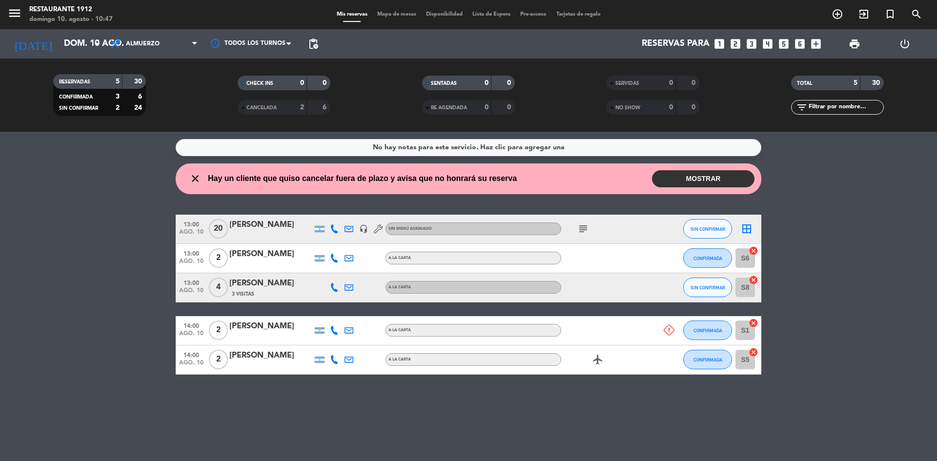
click at [742, 179] on button "MOSTRAR" at bounding box center [703, 178] width 102 height 17
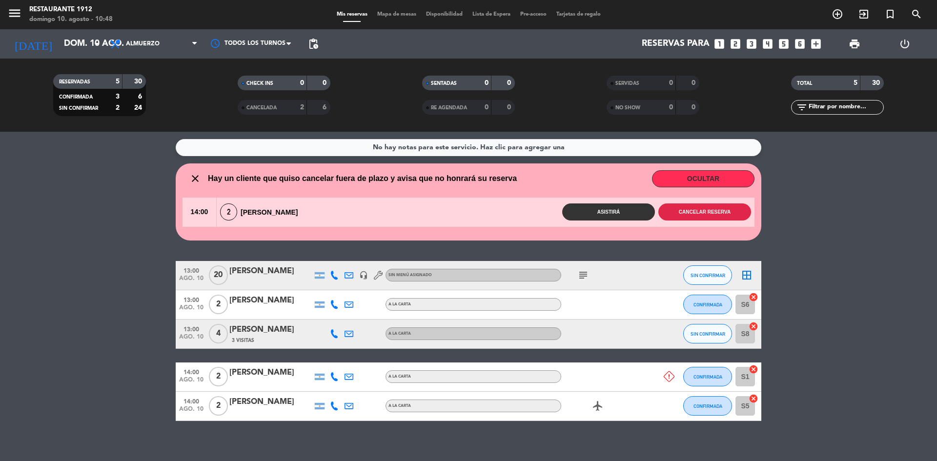
click at [686, 218] on button "Cancelar reserva" at bounding box center [704, 211] width 93 height 17
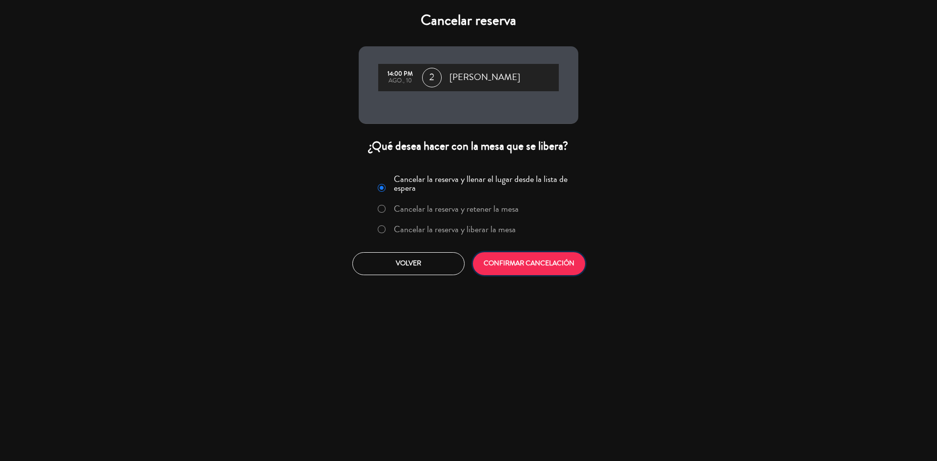
click at [492, 259] on button "CONFIRMAR CANCELACIÓN" at bounding box center [529, 263] width 112 height 23
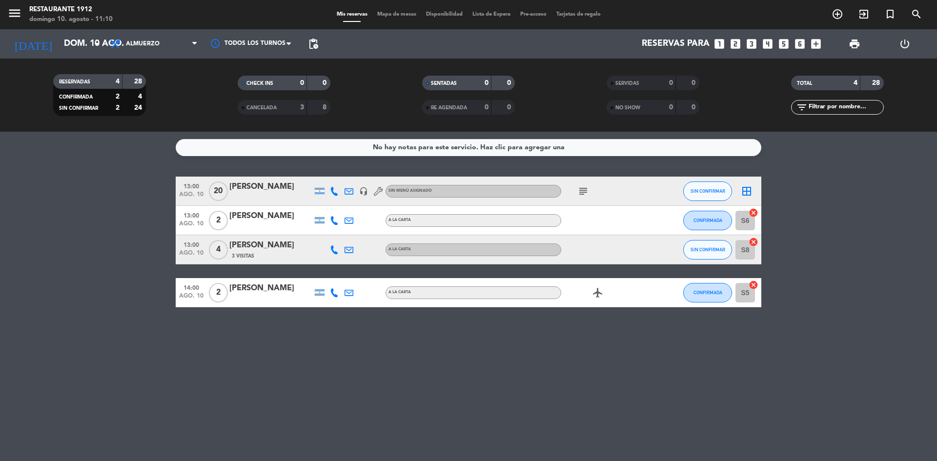
click at [584, 194] on icon "subject" at bounding box center [583, 191] width 12 height 12
click at [748, 47] on icon "looks_3" at bounding box center [751, 44] width 13 height 13
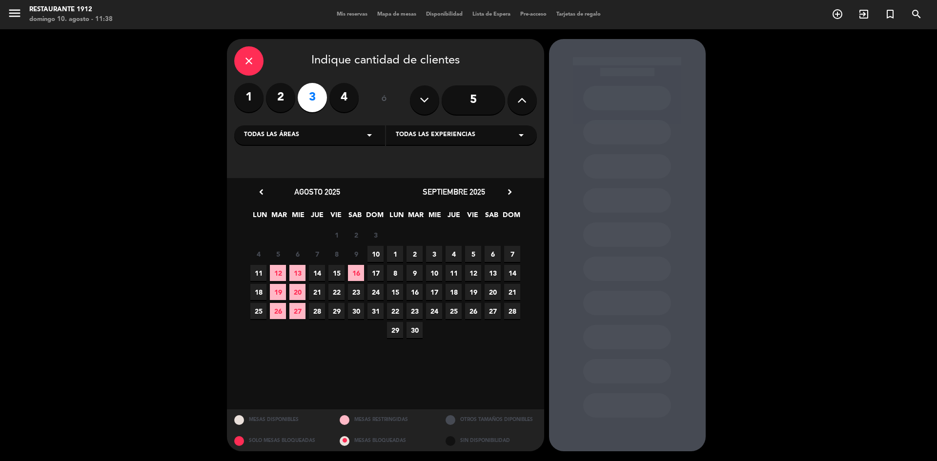
click at [381, 255] on span "10" at bounding box center [375, 254] width 16 height 16
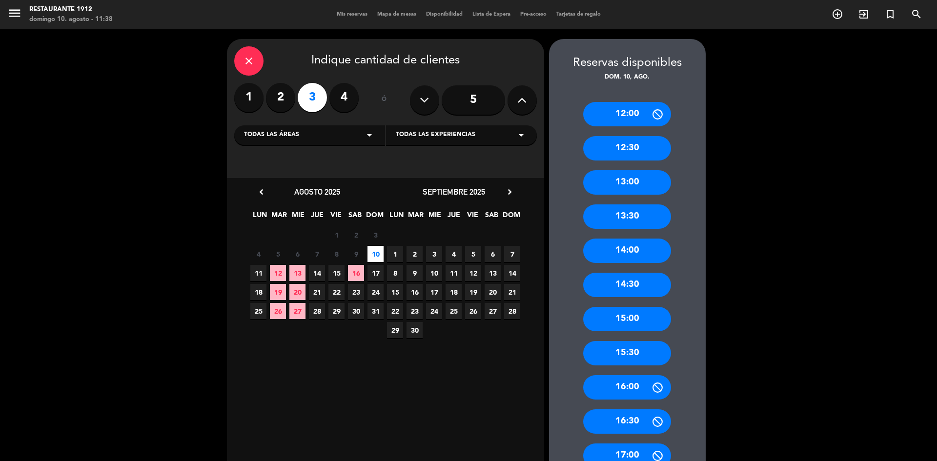
click at [633, 224] on div "13:30" at bounding box center [627, 216] width 88 height 24
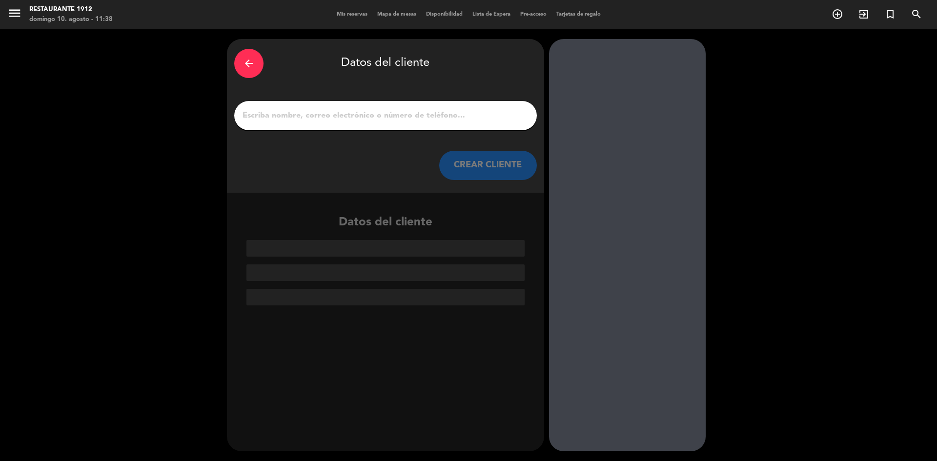
drag, startPoint x: 434, startPoint y: 95, endPoint x: 431, endPoint y: 108, distance: 13.9
click at [433, 98] on div "arrow_back Datos del cliente CREAR CLIENTE" at bounding box center [385, 116] width 317 height 154
click at [430, 111] on input "1" at bounding box center [385, 116] width 288 height 14
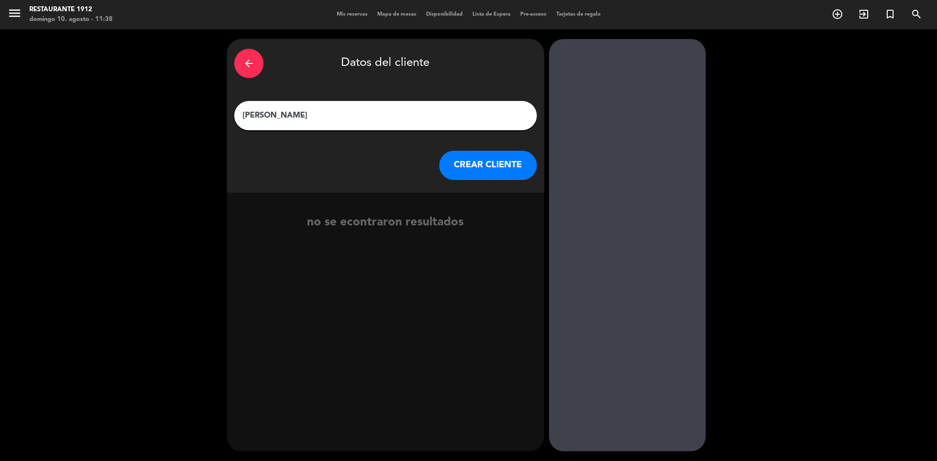
type input "[PERSON_NAME]"
click at [492, 160] on button "CREAR CLIENTE" at bounding box center [488, 165] width 98 height 29
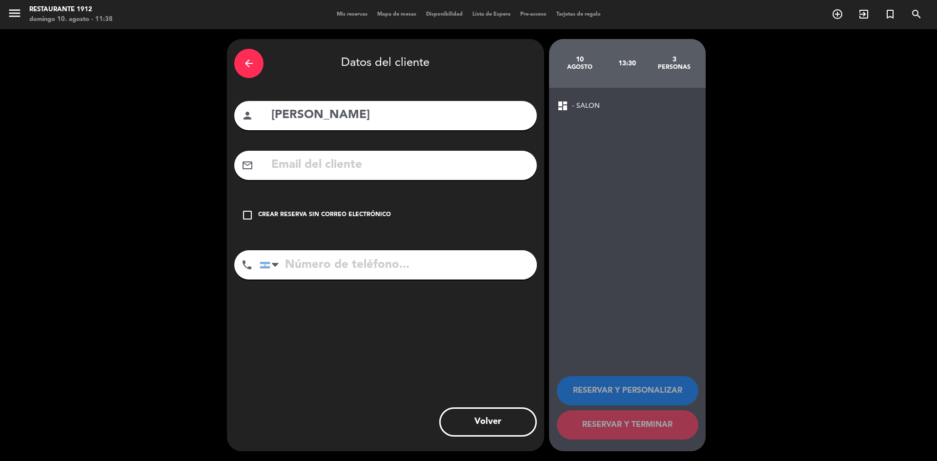
click at [380, 275] on input "tel" at bounding box center [397, 264] width 277 height 29
paste input "[PHONE_NUMBER]"
type input "[PHONE_NUMBER]"
click at [357, 203] on div "check_box_outline_blank Crear reserva sin correo electrónico" at bounding box center [385, 214] width 302 height 29
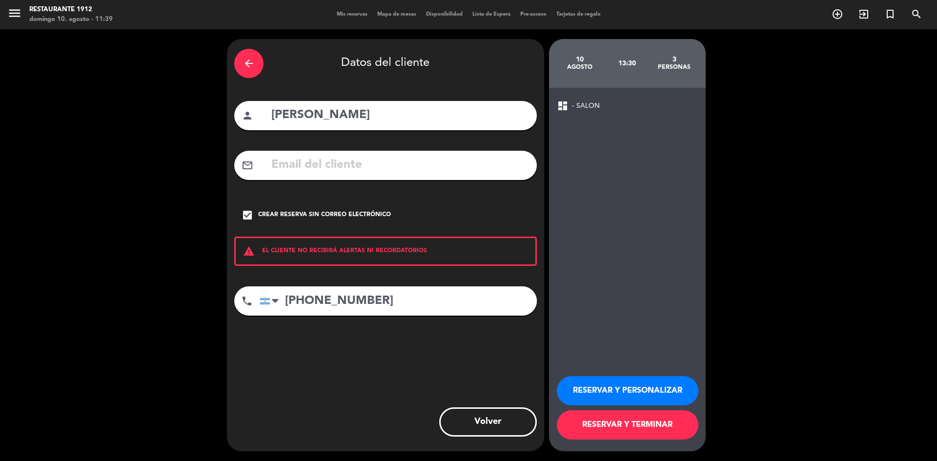
click at [629, 420] on button "RESERVAR Y TERMINAR" at bounding box center [627, 424] width 141 height 29
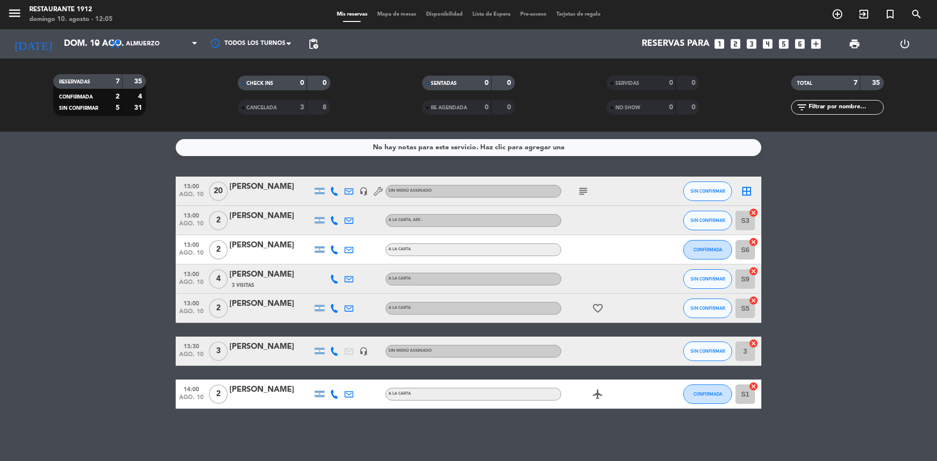
click at [756, 43] on icon "looks_3" at bounding box center [751, 44] width 13 height 13
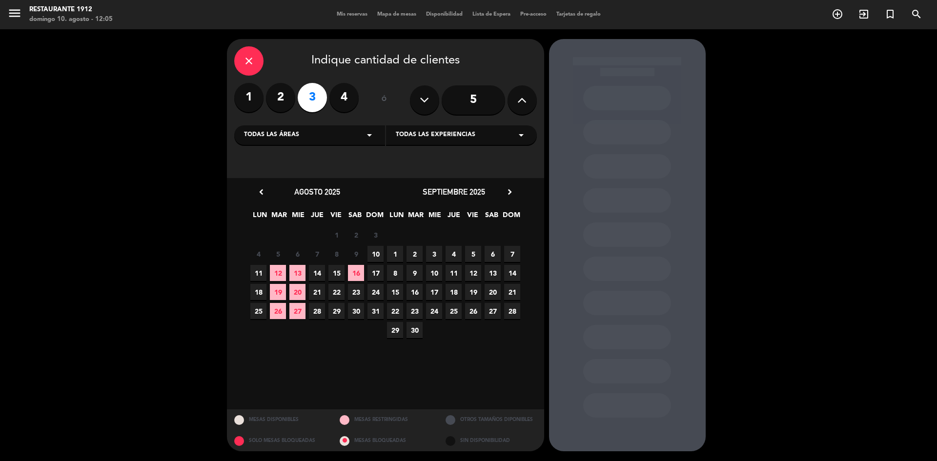
click at [379, 247] on span "10" at bounding box center [375, 254] width 16 height 16
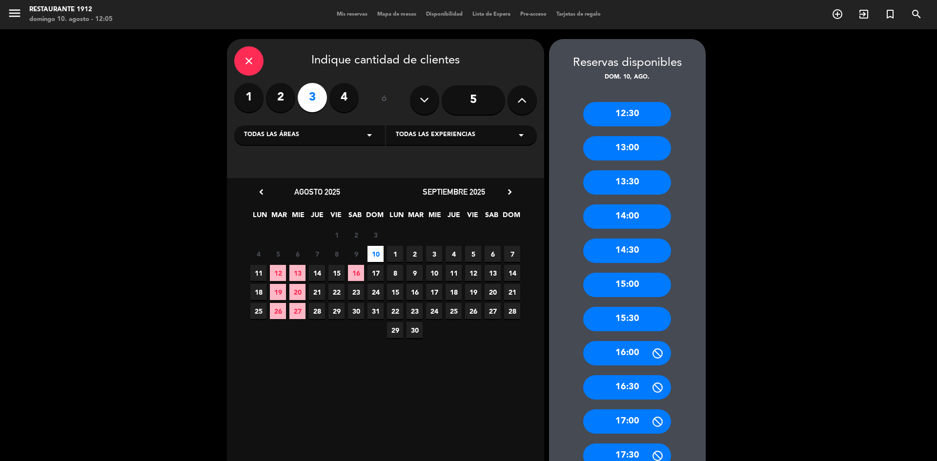
click at [621, 113] on div "12:30" at bounding box center [627, 114] width 88 height 24
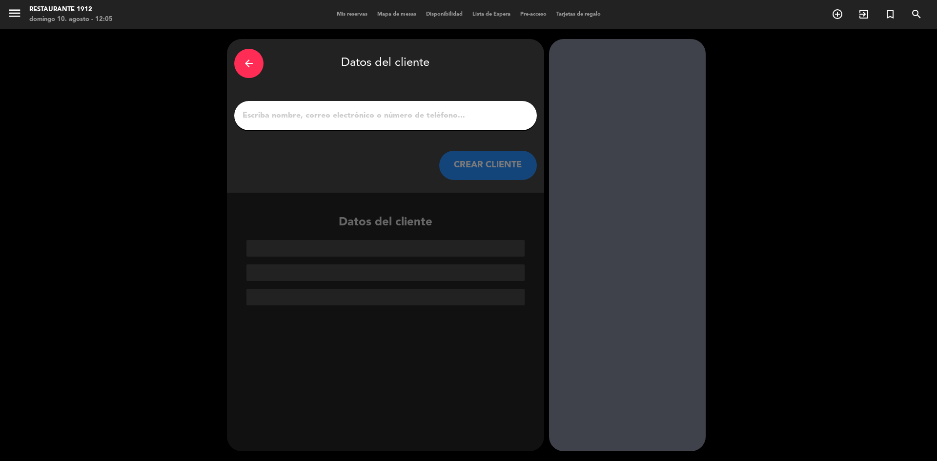
click at [428, 109] on input "1" at bounding box center [385, 116] width 288 height 14
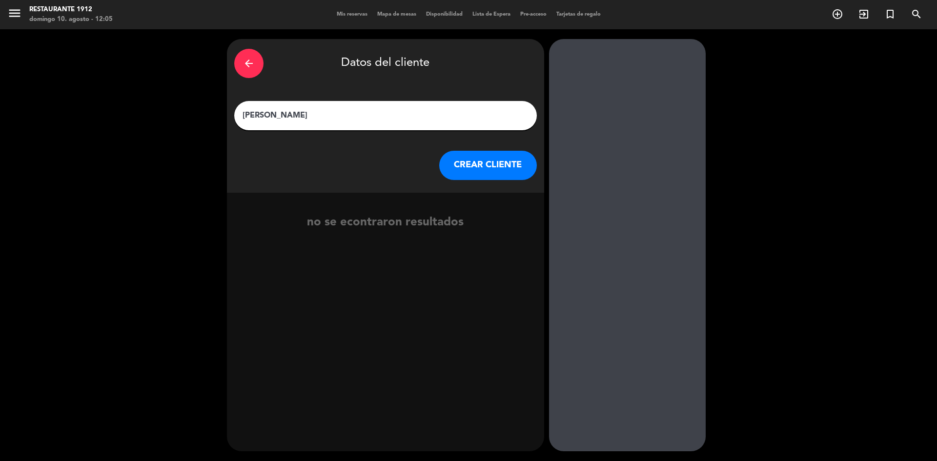
type input "[PERSON_NAME]"
click at [472, 166] on button "CREAR CLIENTE" at bounding box center [488, 165] width 98 height 29
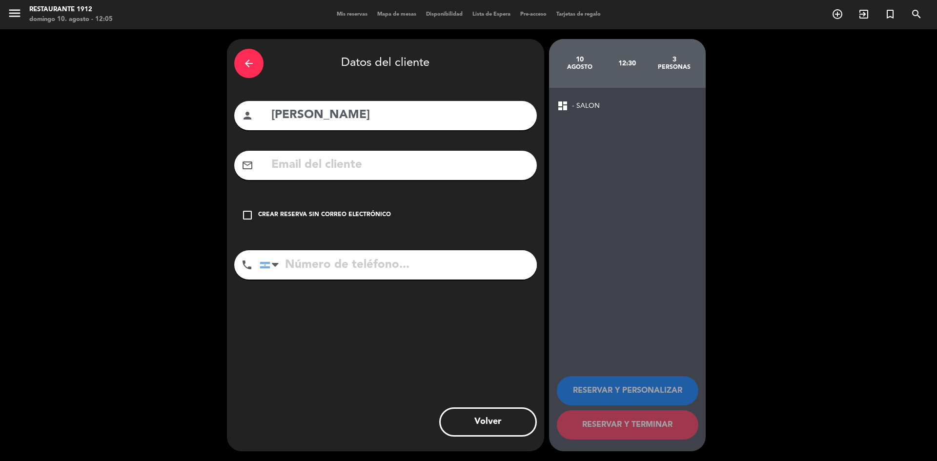
click at [337, 207] on div "check_box_outline_blank Crear reserva sin correo electrónico" at bounding box center [385, 214] width 302 height 29
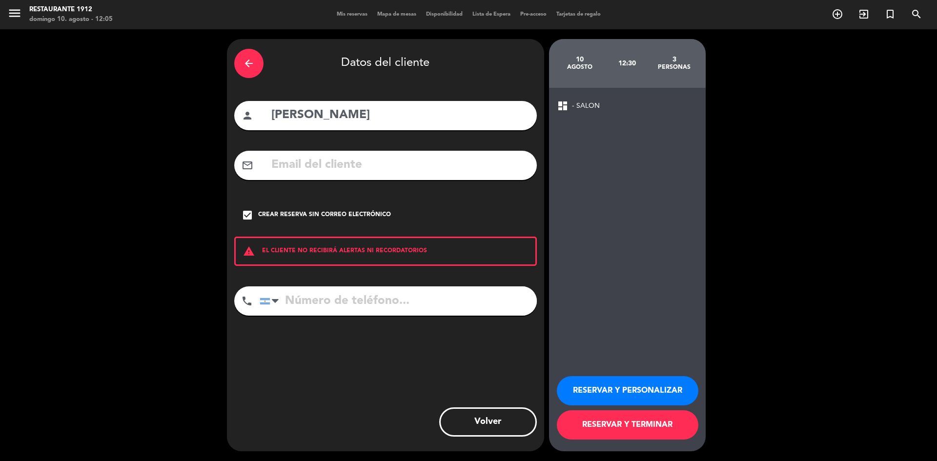
click at [454, 303] on input "tel" at bounding box center [397, 300] width 277 height 29
paste input "[PHONE_NUMBER]"
type input "[PHONE_NUMBER]"
click at [646, 428] on button "RESERVAR Y TERMINAR" at bounding box center [627, 424] width 141 height 29
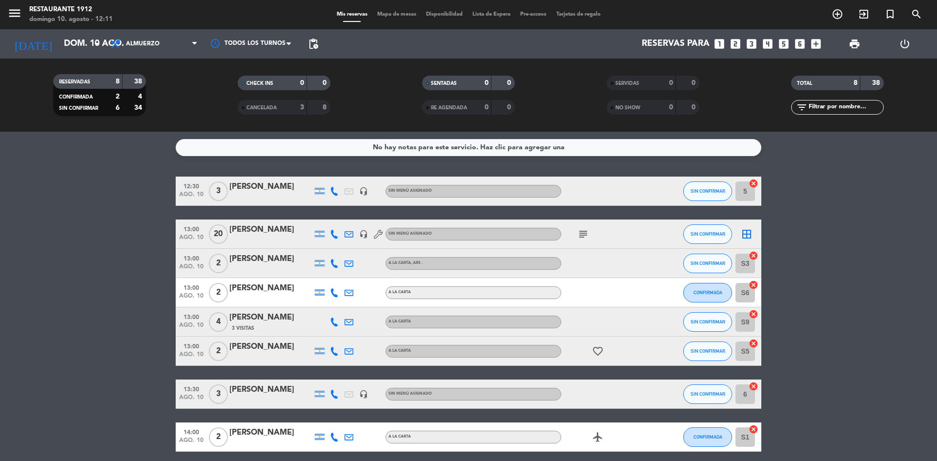
click at [887, 300] on bookings-row "12:30 ago. 10 3 [PERSON_NAME] headset_mic Sin menú asignado SIN CONFIRMAR 5 can…" at bounding box center [468, 314] width 937 height 275
click at [143, 173] on div "No hay notas para este servicio. Haz clic para agregar una 12:30 ago. 10 3 [PER…" at bounding box center [468, 296] width 937 height 329
click at [425, 294] on div "A LA CARTA" at bounding box center [473, 292] width 176 height 13
click at [93, 287] on bookings-row "12:30 ago. 10 3 [PERSON_NAME] headset_mic Sin menú asignado SIN CONFIRMAR 5 can…" at bounding box center [468, 314] width 937 height 275
click at [709, 297] on button "CONFIRMADA" at bounding box center [707, 293] width 49 height 20
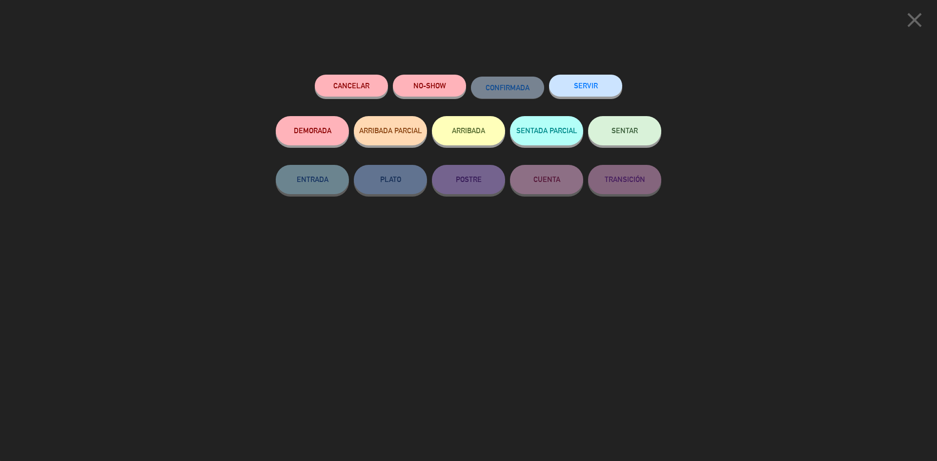
click at [613, 138] on button "SENTAR" at bounding box center [624, 130] width 73 height 29
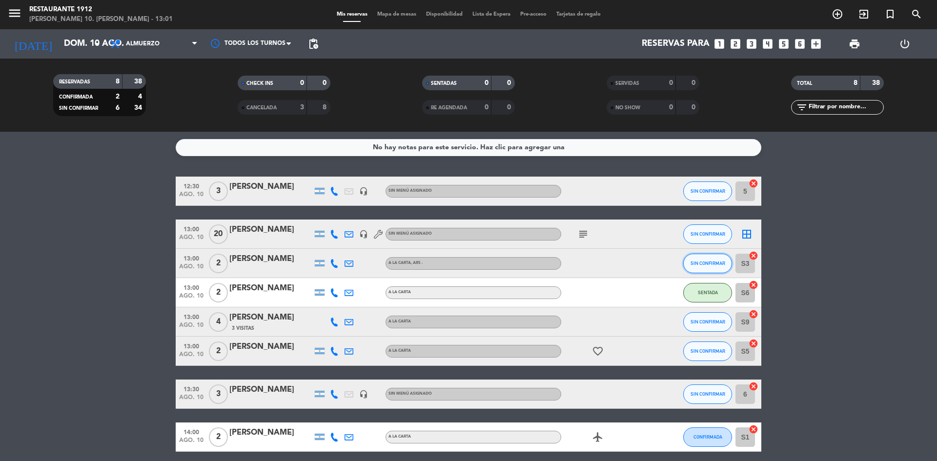
click at [697, 262] on span "SIN CONFIRMAR" at bounding box center [707, 262] width 35 height 5
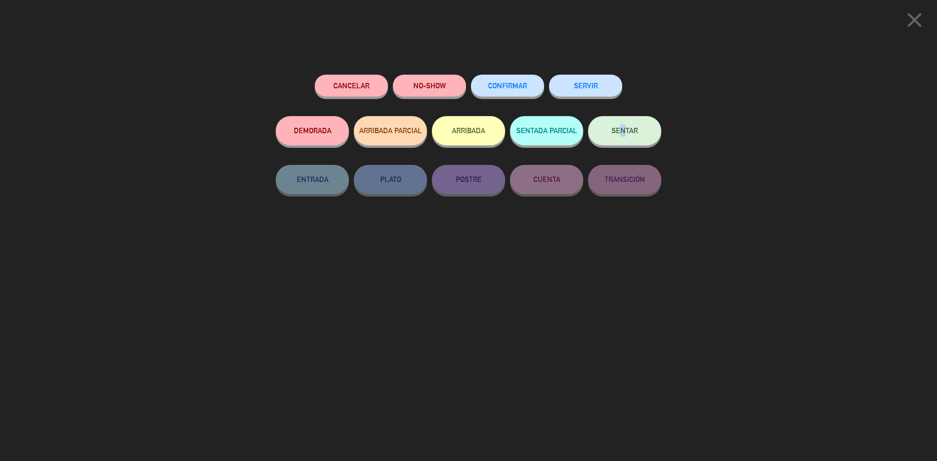
drag, startPoint x: 616, startPoint y: 136, endPoint x: 616, endPoint y: 128, distance: 7.3
click at [616, 128] on div "SENTAR" at bounding box center [624, 140] width 73 height 49
click at [616, 126] on button "SENTAR" at bounding box center [624, 130] width 73 height 29
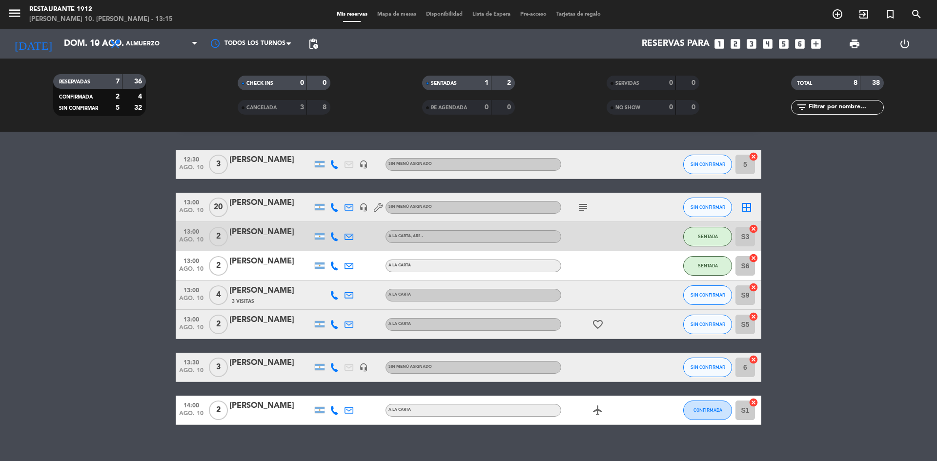
scroll to position [40, 0]
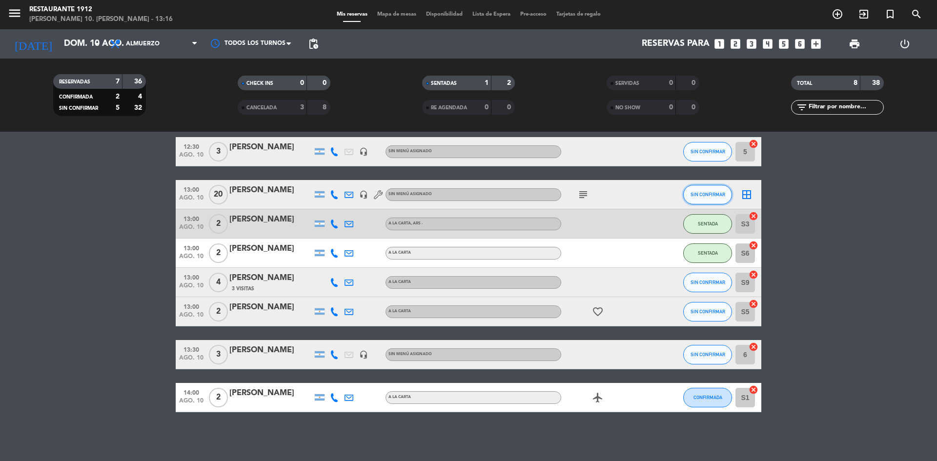
click at [713, 192] on span "SIN CONFIRMAR" at bounding box center [707, 194] width 35 height 5
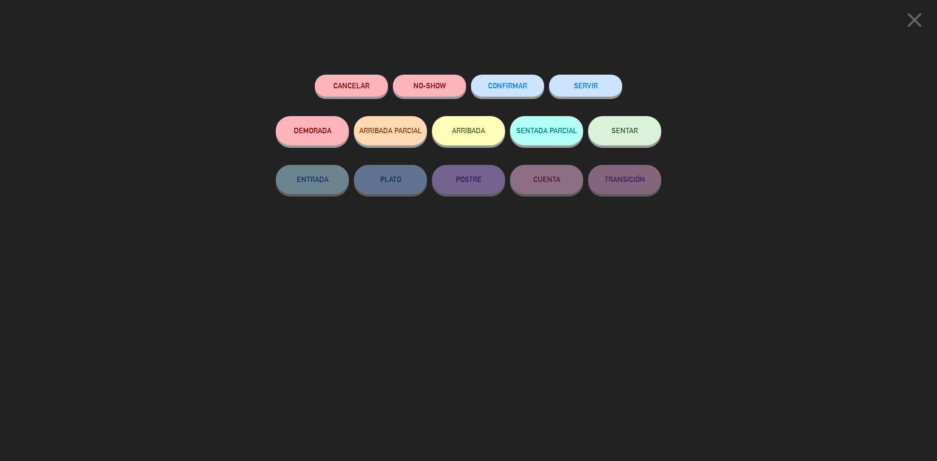
click at [618, 133] on span "SENTAR" at bounding box center [624, 130] width 26 height 8
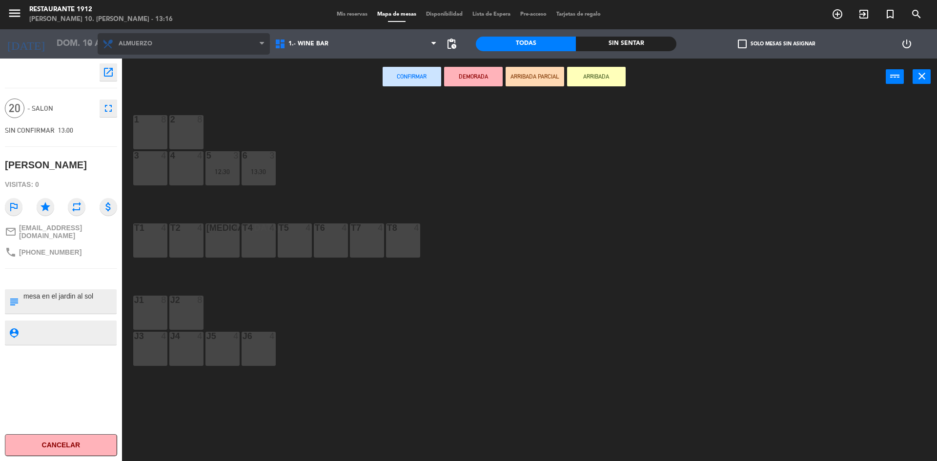
click at [128, 49] on span "Almuerzo" at bounding box center [184, 43] width 172 height 21
click at [36, 127] on span "SIN CONFIRMAR" at bounding box center [30, 130] width 50 height 8
click at [112, 67] on icon "open_in_new" at bounding box center [108, 72] width 12 height 12
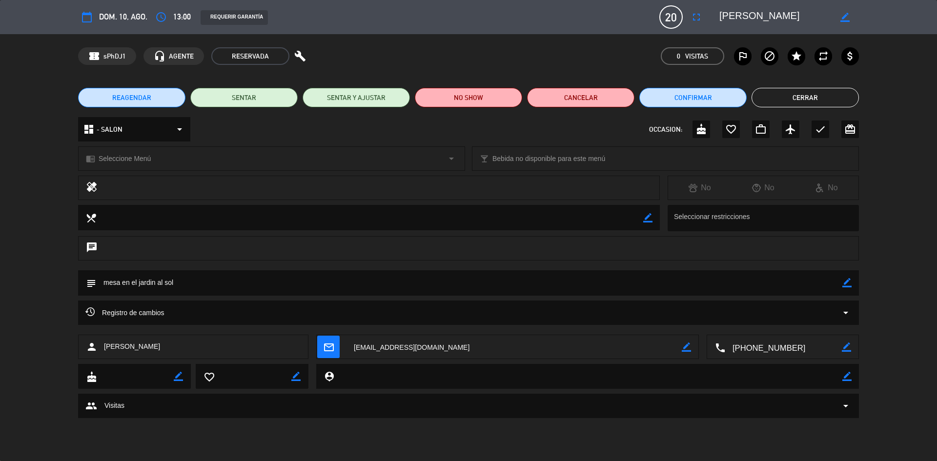
click at [836, 90] on button "Cerrar" at bounding box center [804, 98] width 107 height 20
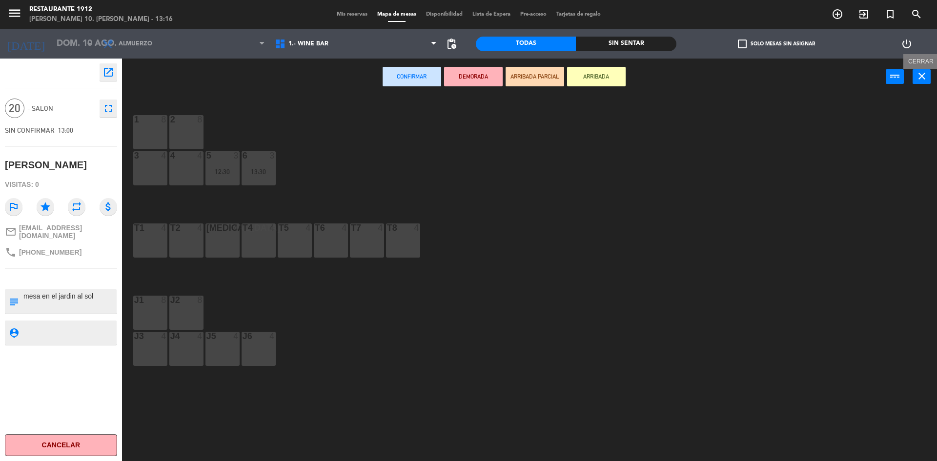
click at [922, 79] on icon "close" at bounding box center [922, 76] width 12 height 12
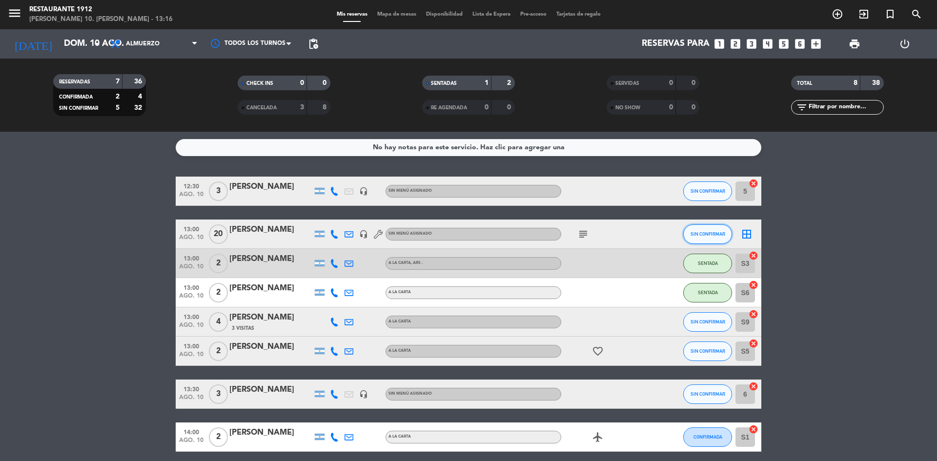
click at [719, 233] on span "SIN CONFIRMAR" at bounding box center [707, 233] width 35 height 5
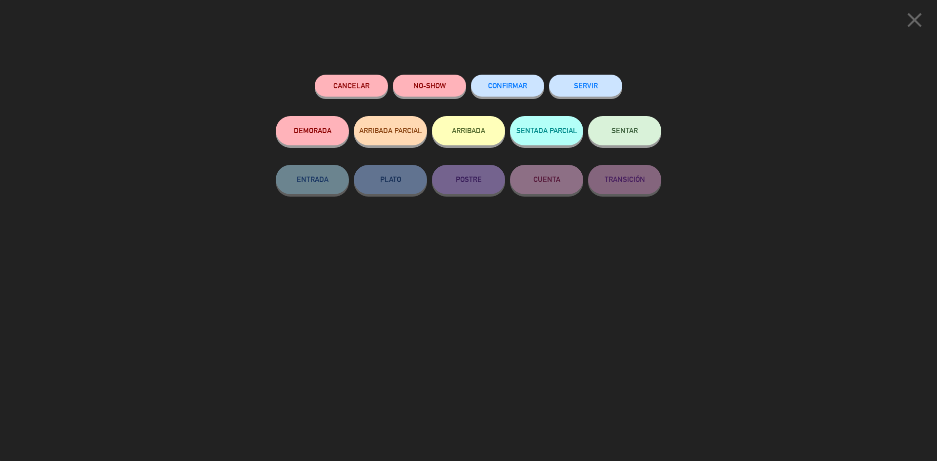
click at [639, 130] on button "SENTAR" at bounding box center [624, 130] width 73 height 29
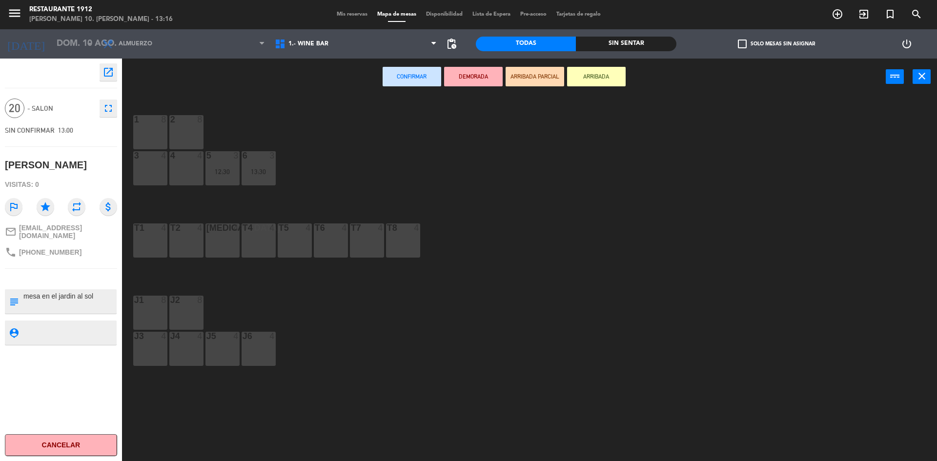
click at [522, 73] on button "ARRIBADA PARCIAL" at bounding box center [534, 77] width 59 height 20
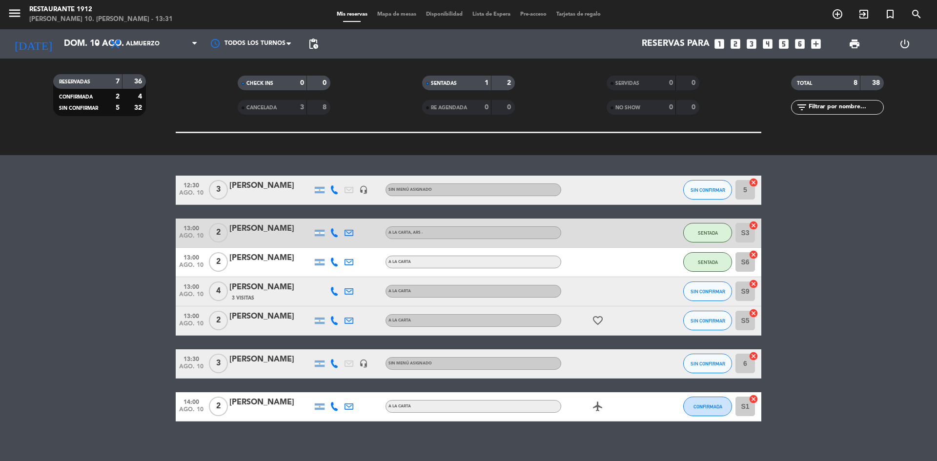
scroll to position [127, 0]
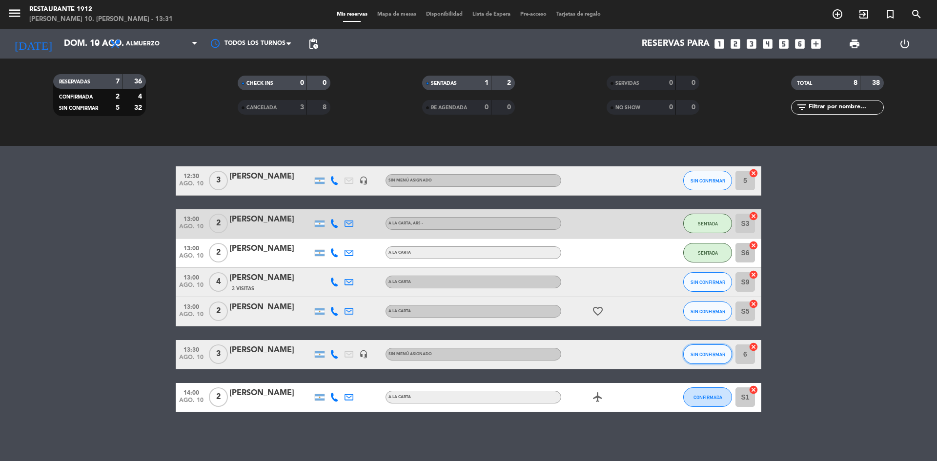
click at [700, 357] on button "SIN CONFIRMAR" at bounding box center [707, 354] width 49 height 20
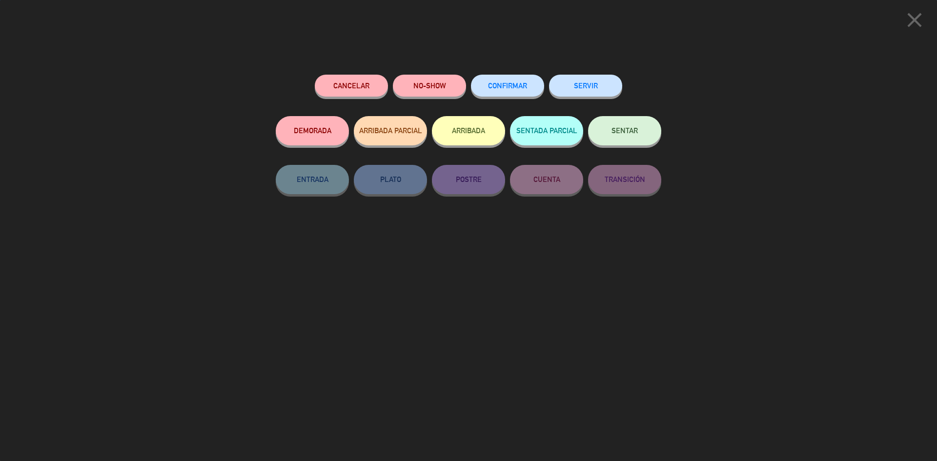
click at [627, 149] on div "SENTAR" at bounding box center [624, 140] width 73 height 49
click at [627, 132] on span "SENTAR" at bounding box center [624, 130] width 26 height 8
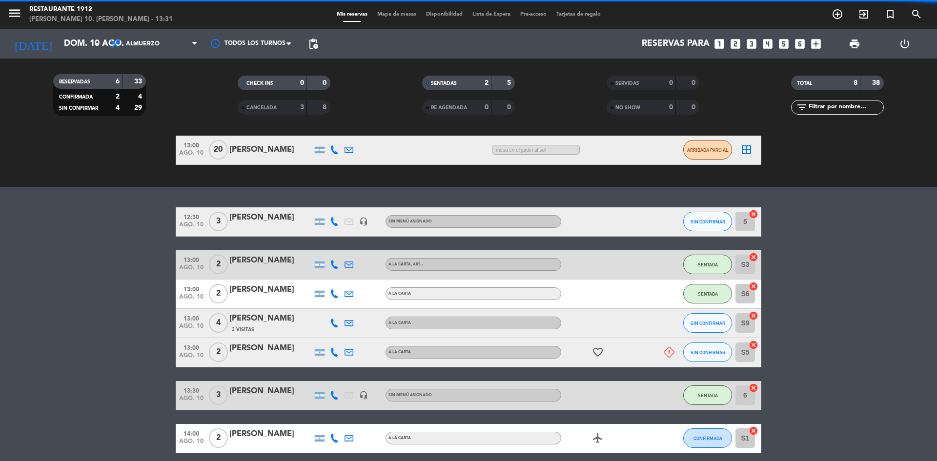
scroll to position [168, 0]
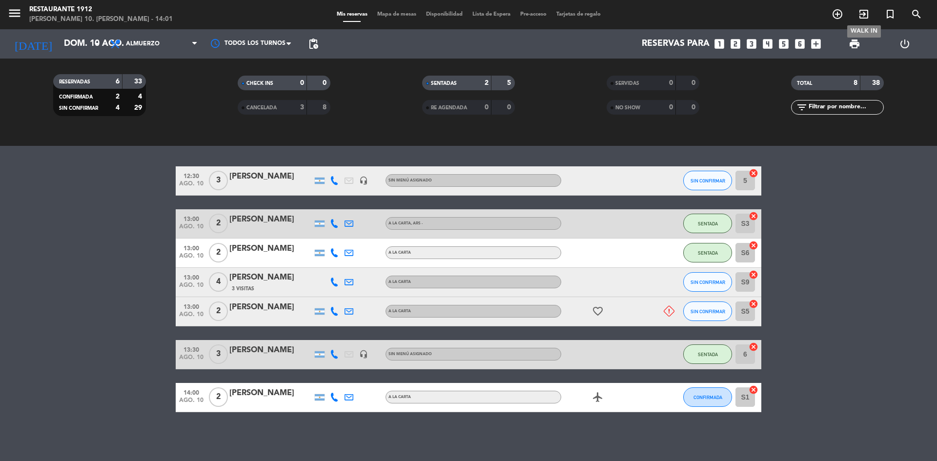
click at [860, 11] on icon "exit_to_app" at bounding box center [864, 14] width 12 height 12
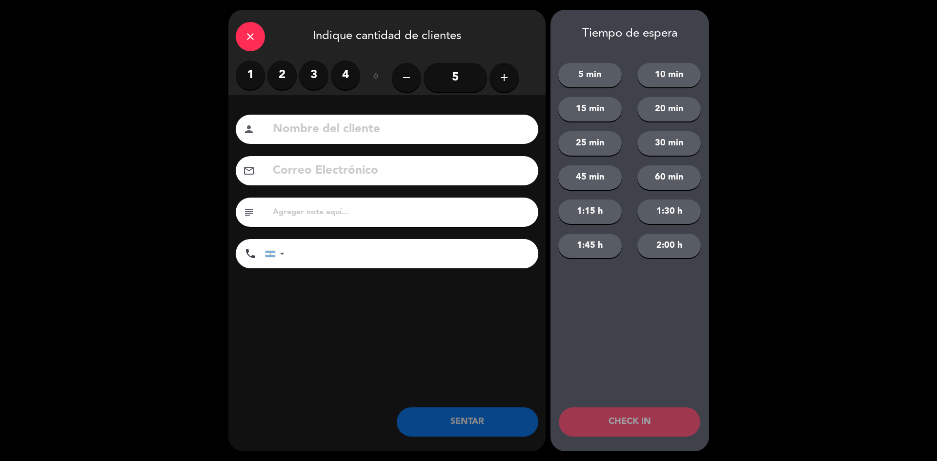
click at [323, 70] on label "3" at bounding box center [313, 74] width 29 height 29
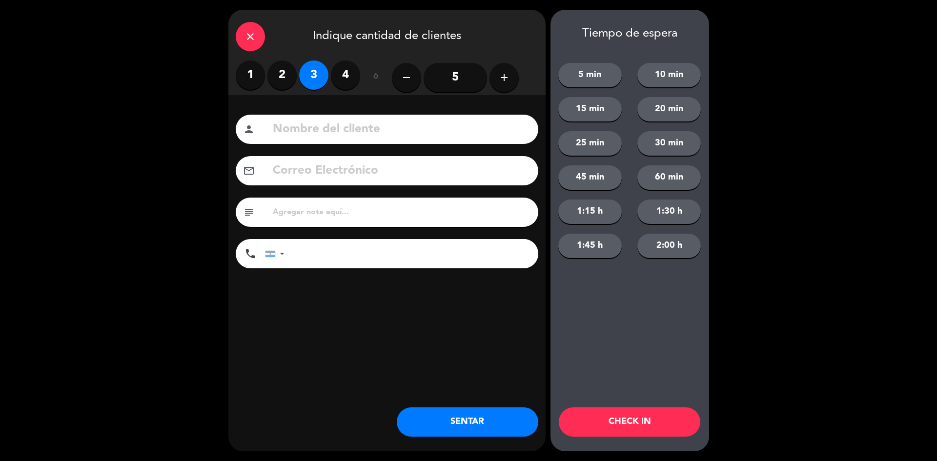
click at [324, 126] on input at bounding box center [401, 130] width 259 height 20
type input "[PERSON_NAME]"
click at [454, 418] on button "SENTAR" at bounding box center [467, 421] width 141 height 29
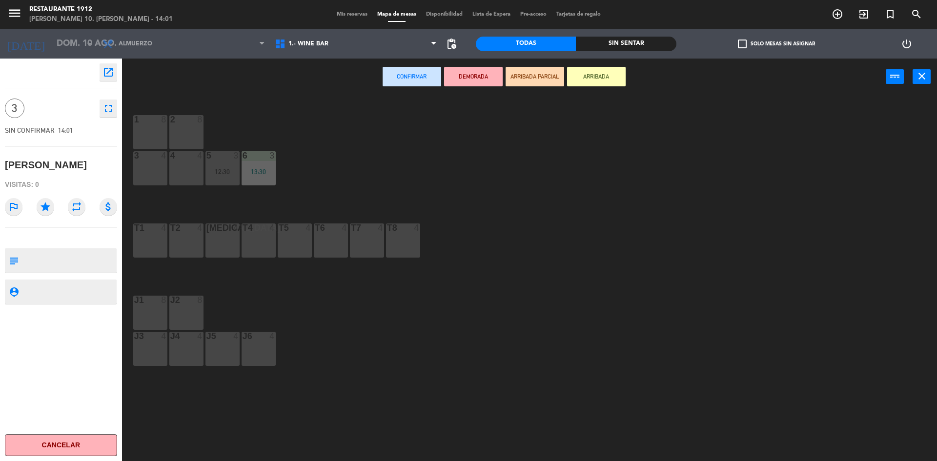
click at [188, 128] on div "2 8" at bounding box center [186, 132] width 34 height 34
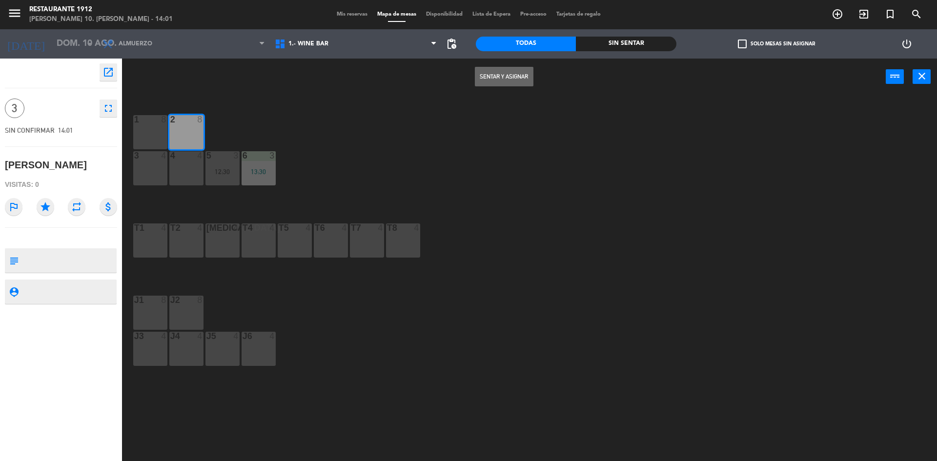
click at [486, 77] on button "Sentar y Asignar" at bounding box center [504, 77] width 59 height 20
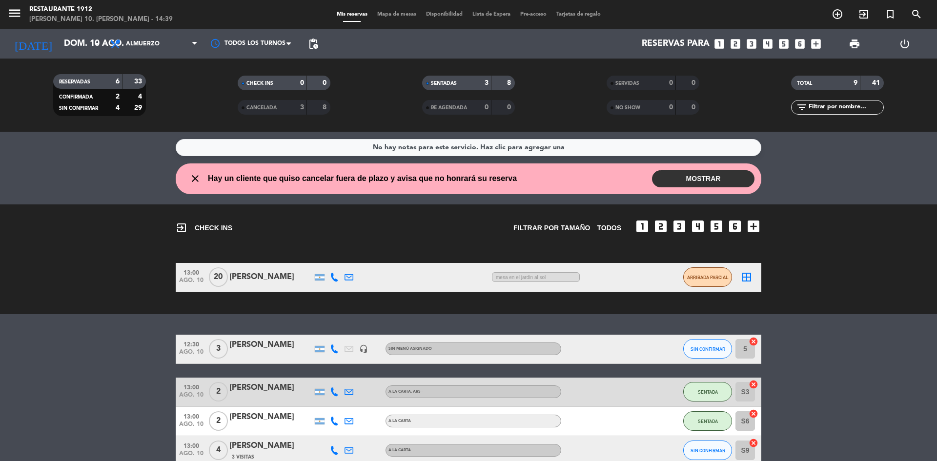
click at [64, 279] on bookings-row "13:00 ago. 10 20 [PERSON_NAME] 1:23 H / 19:45 H sms mesa en el jardin al sol AR…" at bounding box center [468, 277] width 937 height 29
click at [661, 180] on button "MOSTRAR" at bounding box center [703, 178] width 102 height 17
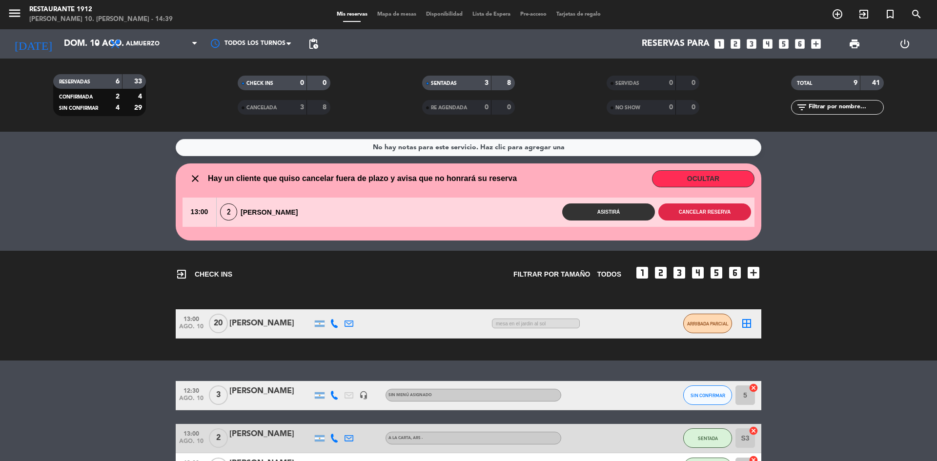
click at [683, 213] on button "Cancelar reserva" at bounding box center [704, 211] width 93 height 17
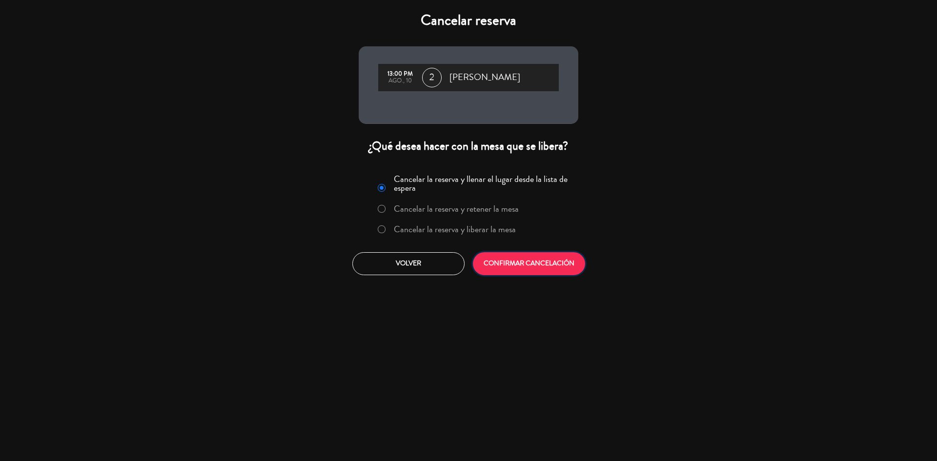
click at [537, 270] on button "CONFIRMAR CANCELACIÓN" at bounding box center [529, 263] width 112 height 23
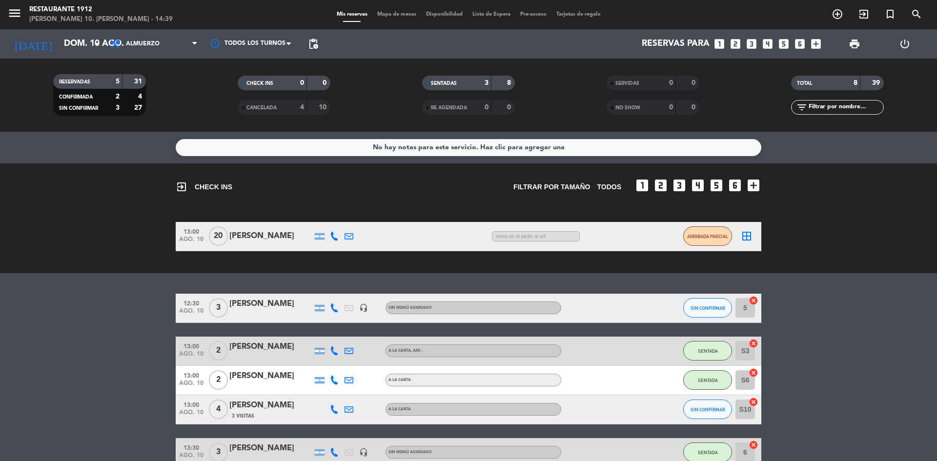
click at [709, 283] on div "No hay notas para este servicio. Haz clic para agregar una exit_to_app CHECK IN…" at bounding box center [468, 296] width 937 height 329
click at [709, 307] on span "SIN CONFIRMAR" at bounding box center [707, 307] width 35 height 5
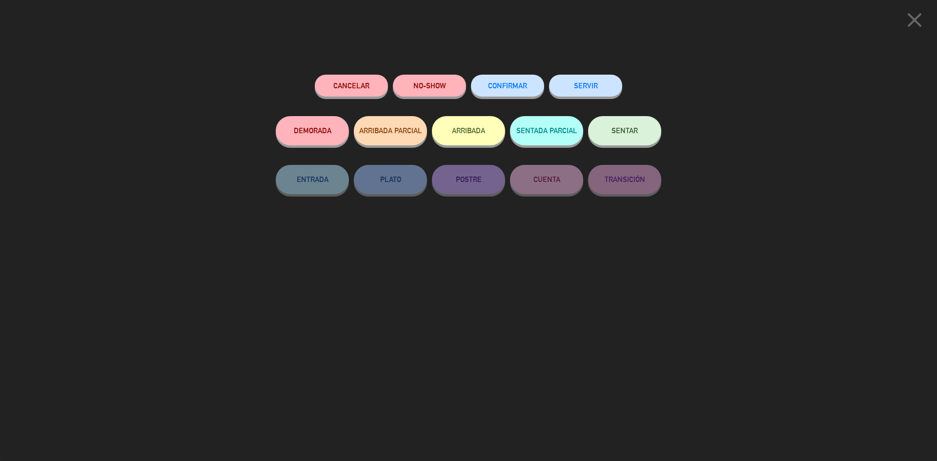
click at [610, 135] on button "SENTAR" at bounding box center [624, 130] width 73 height 29
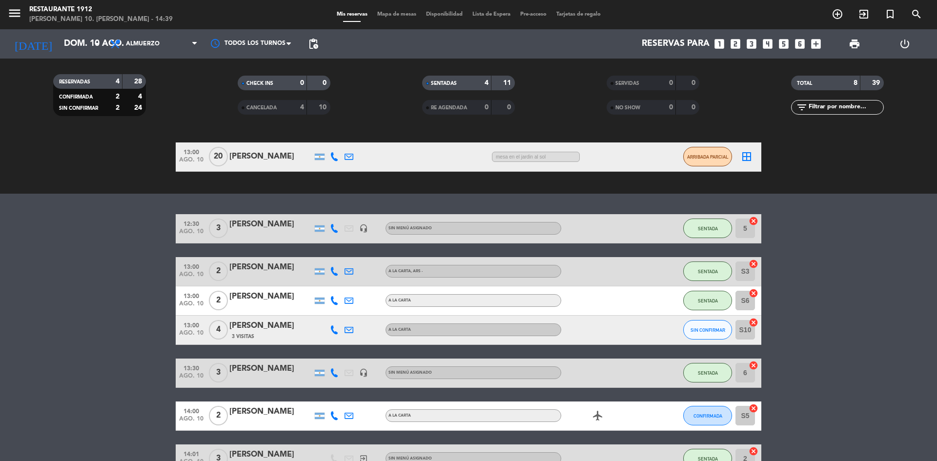
scroll to position [141, 0]
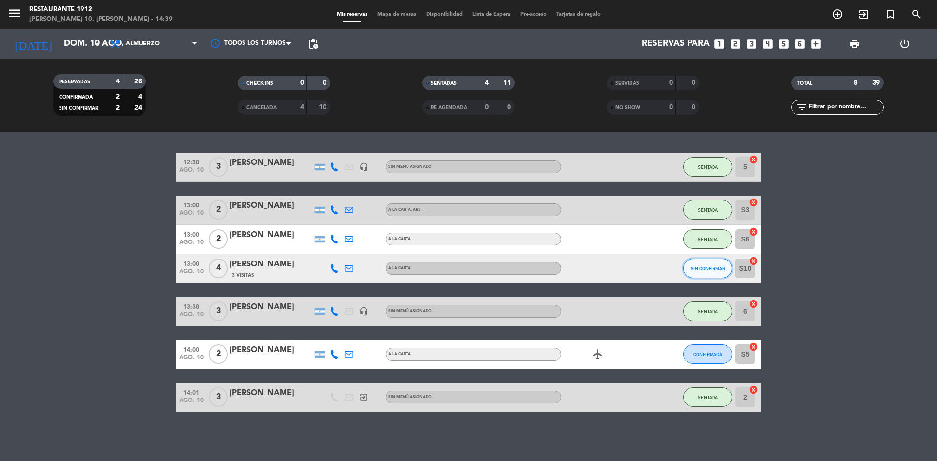
click at [722, 272] on button "SIN CONFIRMAR" at bounding box center [707, 269] width 49 height 20
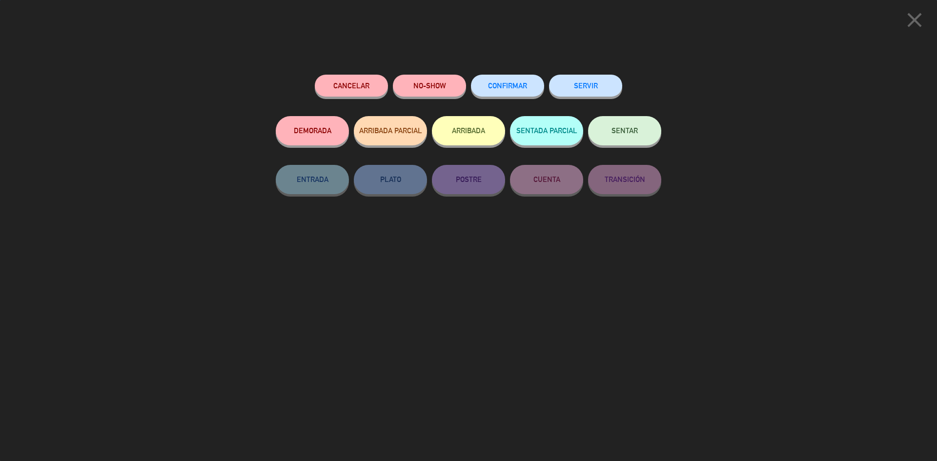
click at [616, 150] on div "SENTAR" at bounding box center [624, 140] width 73 height 49
click at [612, 133] on span "SENTAR" at bounding box center [624, 130] width 26 height 8
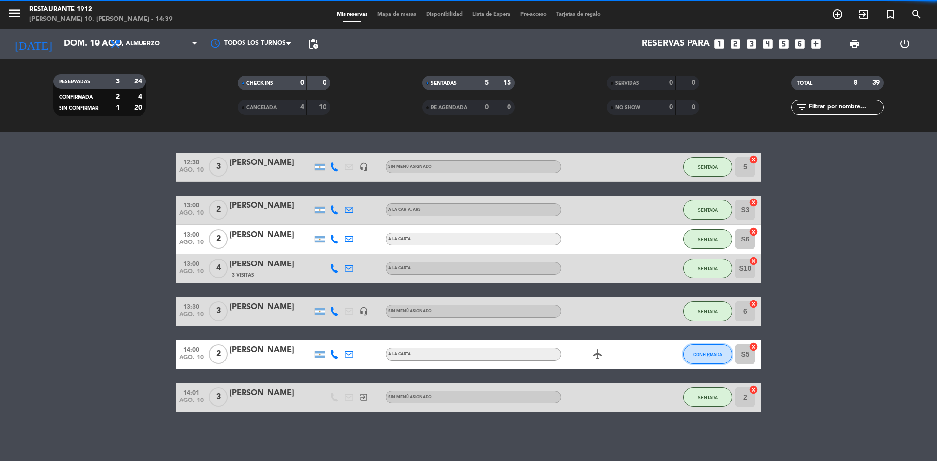
click at [709, 358] on button "CONFIRMADA" at bounding box center [707, 354] width 49 height 20
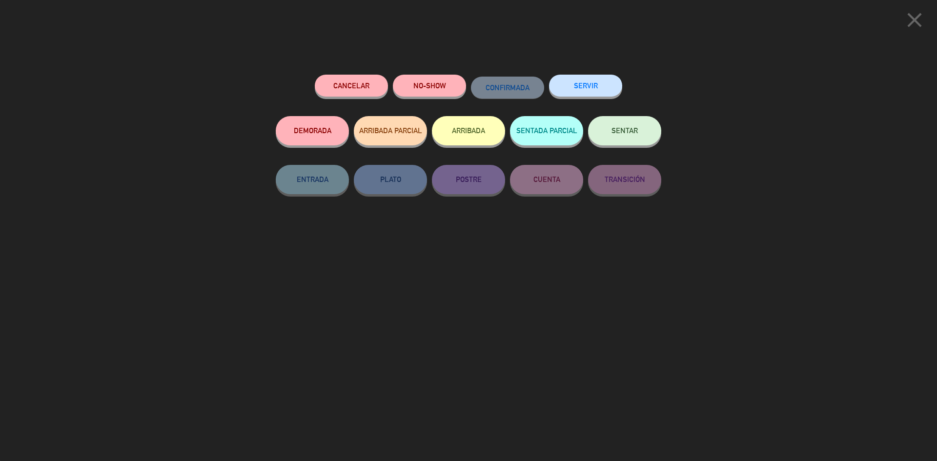
click at [624, 127] on button "SENTAR" at bounding box center [624, 130] width 73 height 29
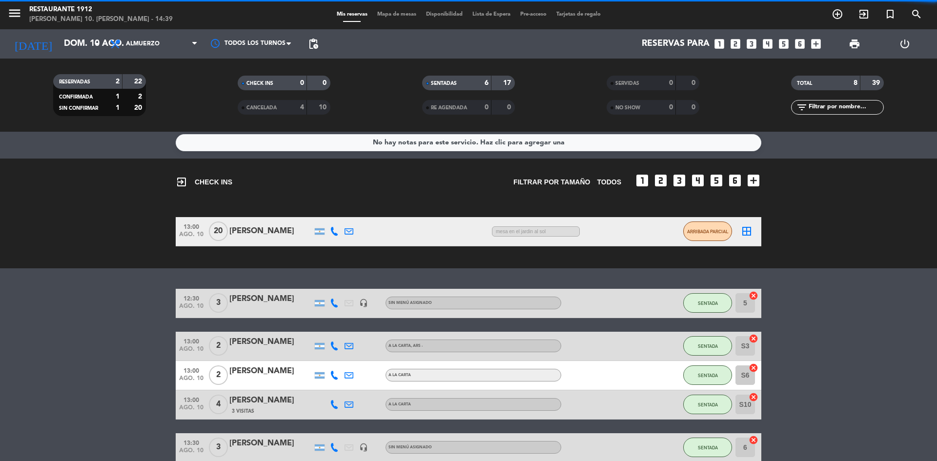
scroll to position [0, 0]
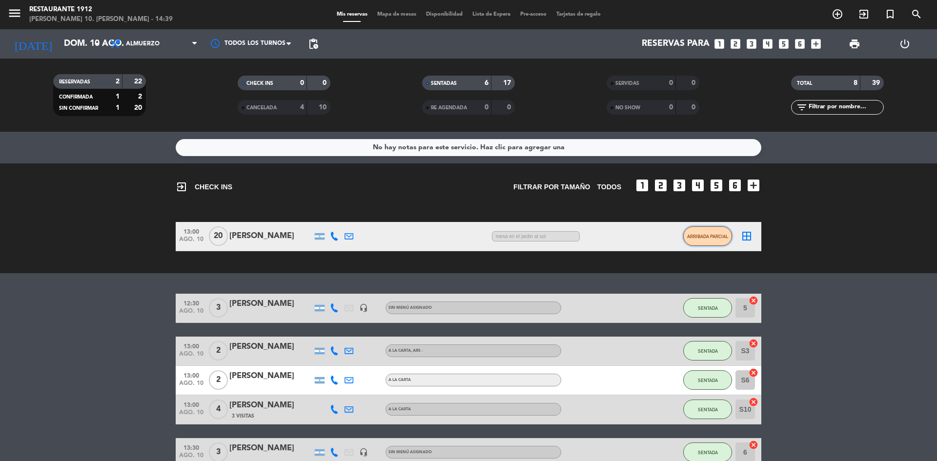
click at [697, 236] on span "ARRIBADA PARCIAL" at bounding box center [707, 236] width 41 height 5
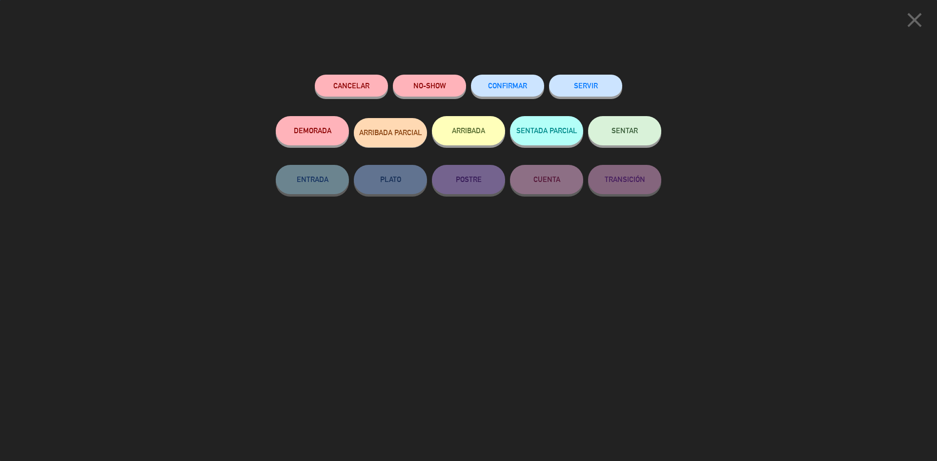
click at [610, 135] on button "SENTAR" at bounding box center [624, 130] width 73 height 29
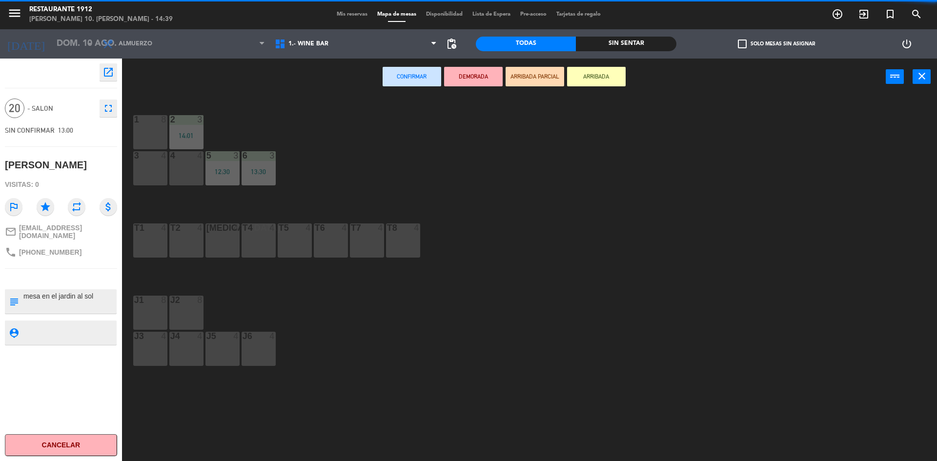
click at [144, 135] on div "1 8" at bounding box center [150, 132] width 34 height 34
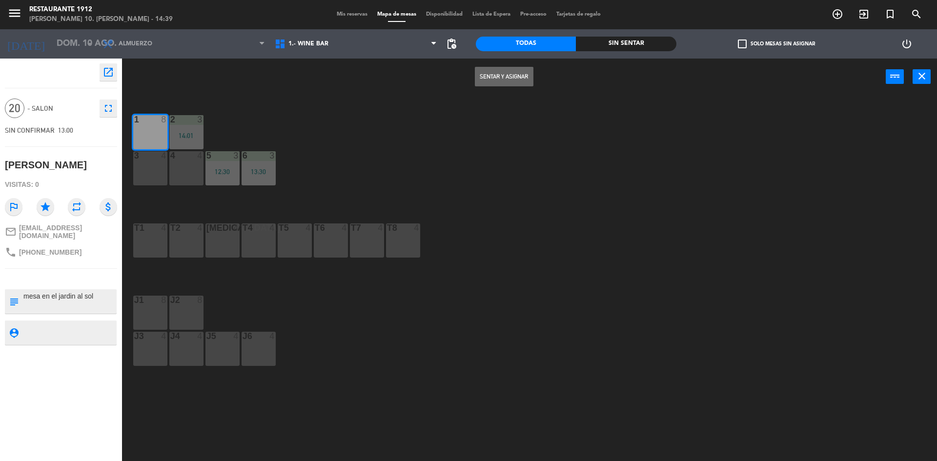
click at [152, 155] on div at bounding box center [150, 155] width 16 height 9
click at [198, 163] on div "4 4" at bounding box center [186, 168] width 34 height 34
click at [515, 83] on button "Sentar y Asignar" at bounding box center [504, 77] width 59 height 20
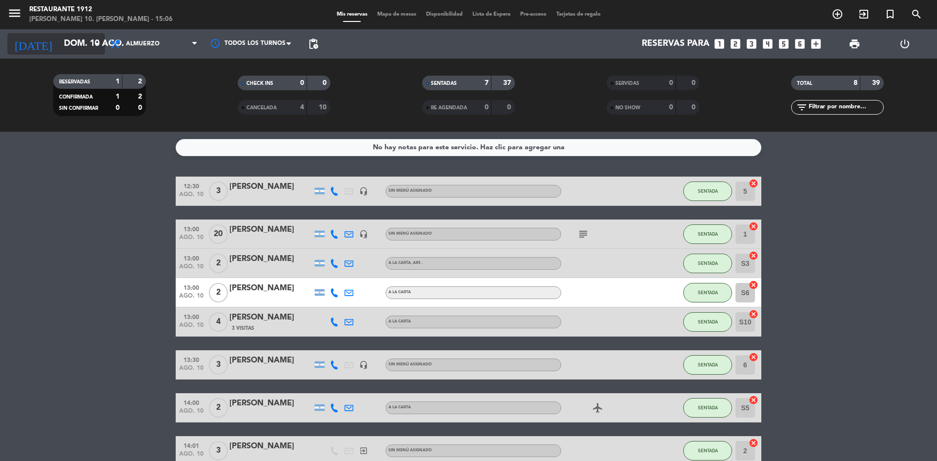
click at [59, 46] on input "dom. 10 ago." at bounding box center [115, 44] width 113 height 20
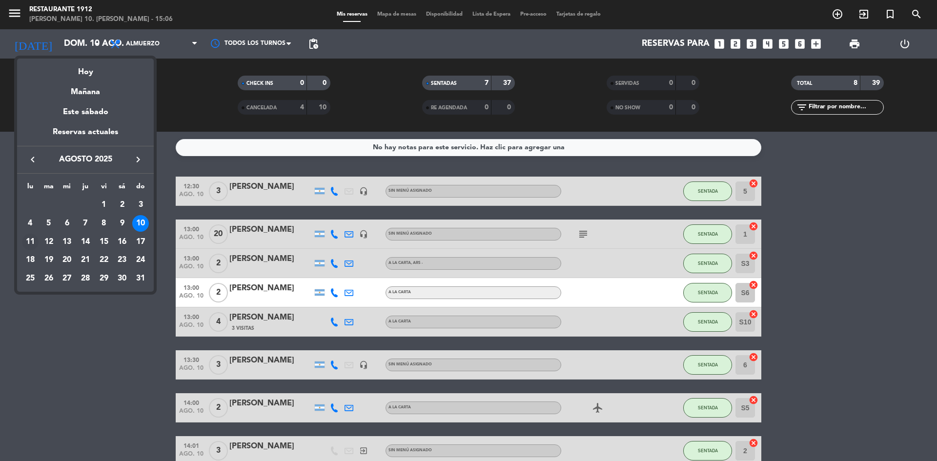
click at [32, 242] on div "11" at bounding box center [30, 242] width 17 height 17
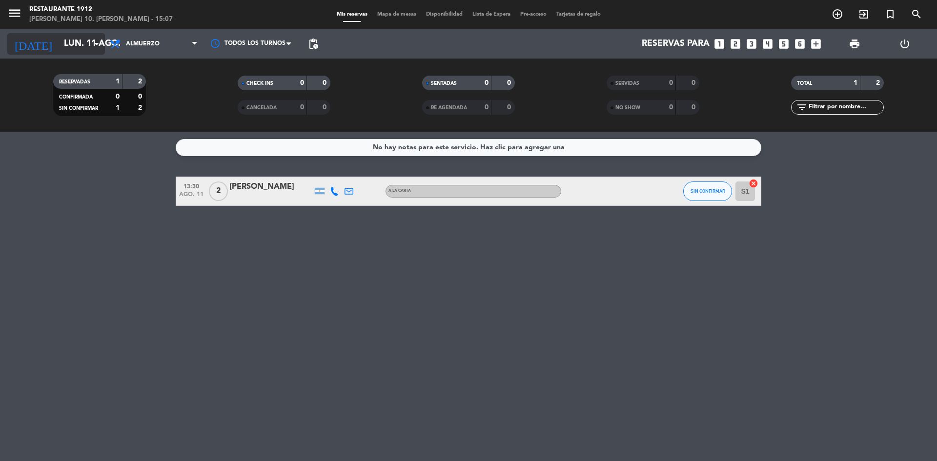
click at [59, 37] on input "lun. 11 ago." at bounding box center [115, 44] width 113 height 20
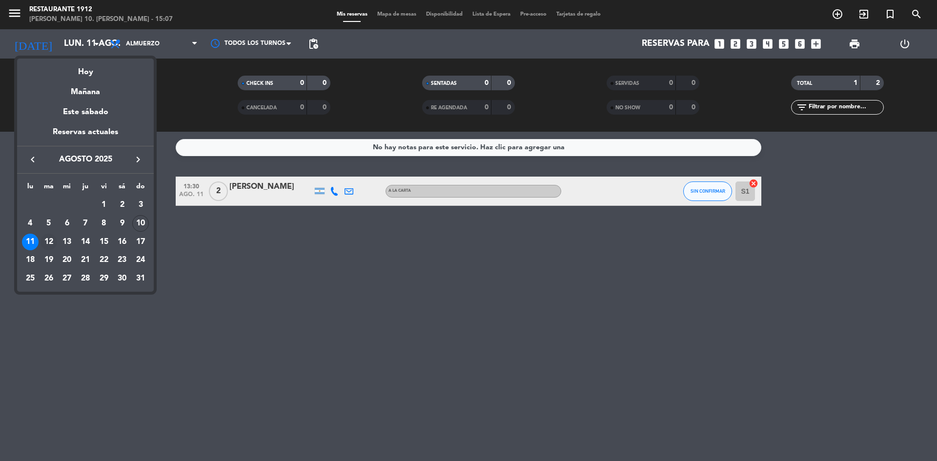
click at [48, 236] on div "12" at bounding box center [48, 242] width 17 height 17
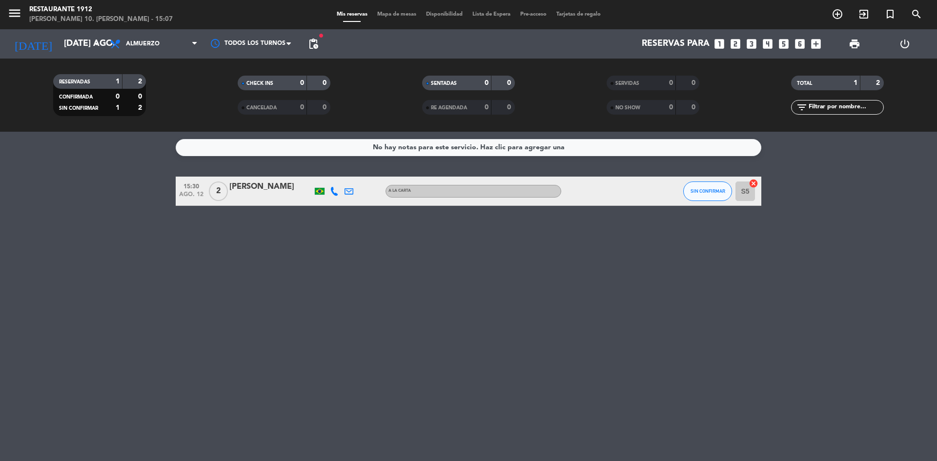
click at [333, 195] on icon at bounding box center [334, 191] width 9 height 9
click at [317, 174] on span "Copiar" at bounding box center [325, 175] width 20 height 10
click at [713, 191] on span "SIN CONFIRMAR" at bounding box center [707, 190] width 35 height 5
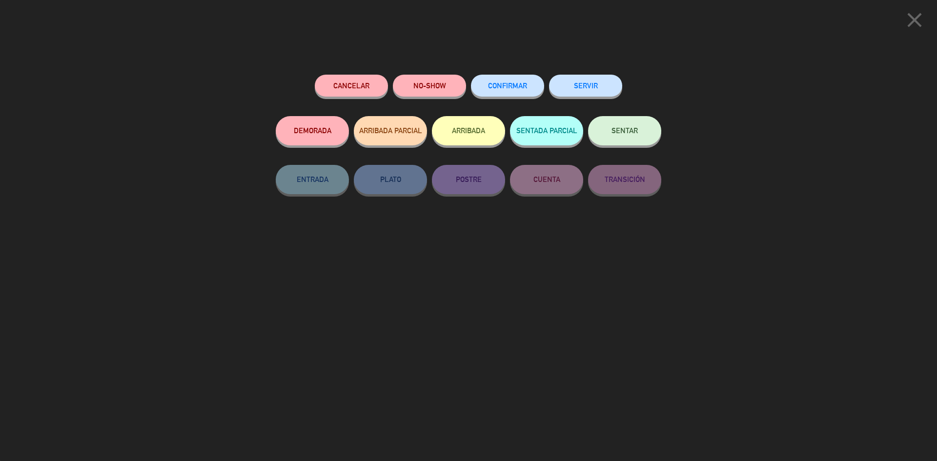
click at [350, 80] on button "Cancelar" at bounding box center [351, 86] width 73 height 22
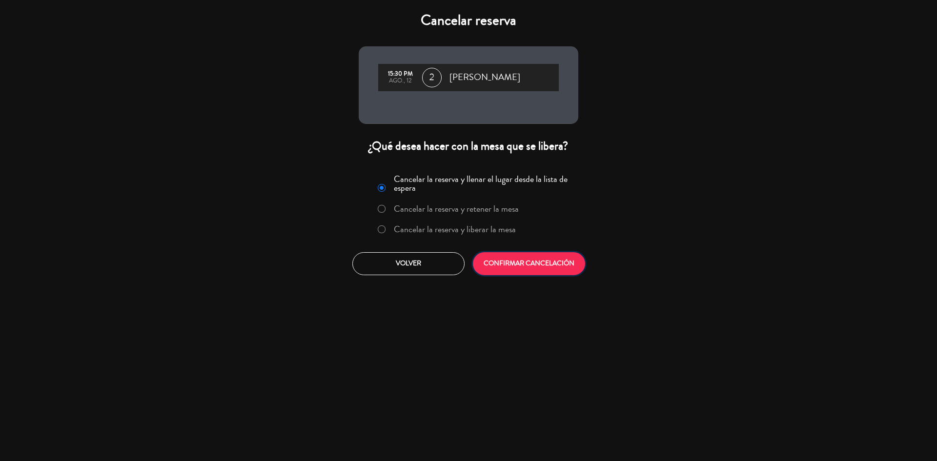
click at [506, 268] on button "CONFIRMAR CANCELACIÓN" at bounding box center [529, 263] width 112 height 23
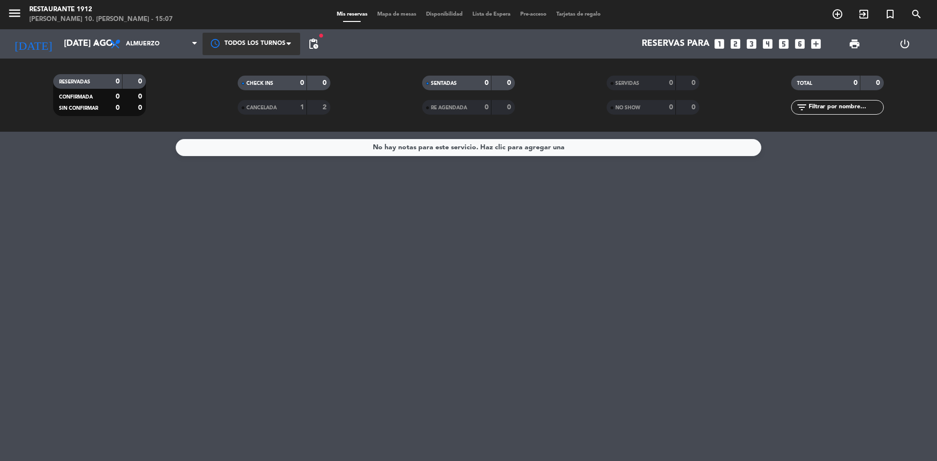
click at [260, 41] on div at bounding box center [251, 44] width 98 height 22
click at [323, 38] on span "fiber_manual_record" at bounding box center [321, 36] width 6 height 6
click at [317, 39] on span "pending_actions" at bounding box center [313, 44] width 12 height 12
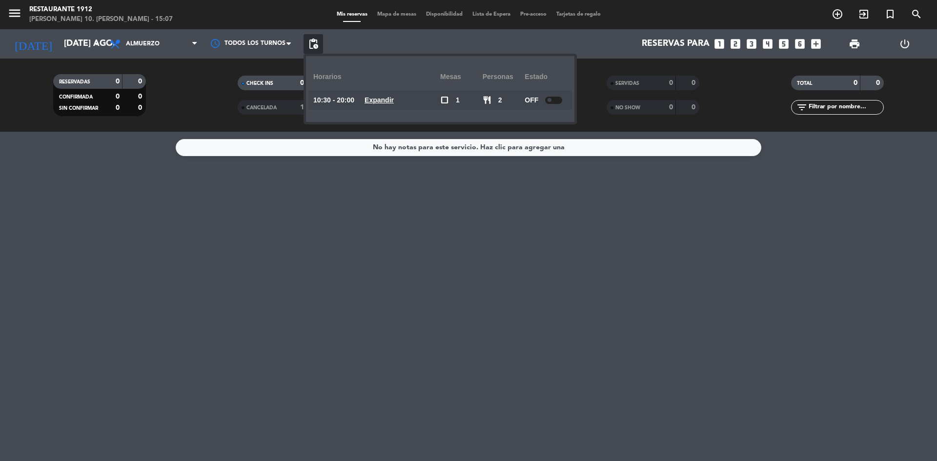
click at [441, 296] on div "No hay notas para este servicio. Haz clic para agregar una" at bounding box center [468, 296] width 937 height 329
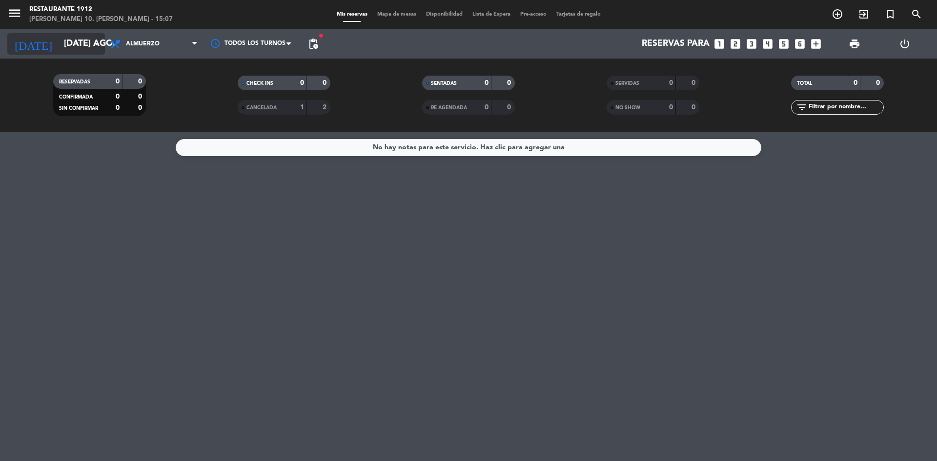
click at [81, 40] on input "[DATE] ago." at bounding box center [115, 44] width 113 height 20
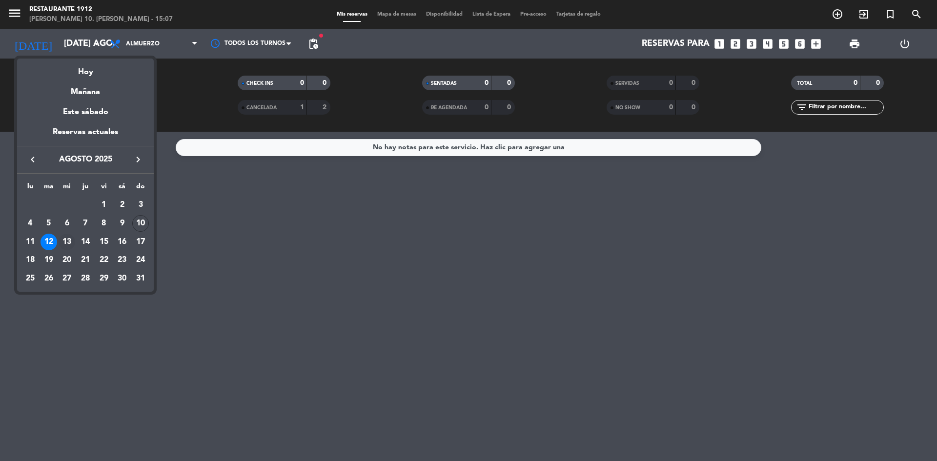
click at [64, 242] on div "13" at bounding box center [67, 242] width 17 height 17
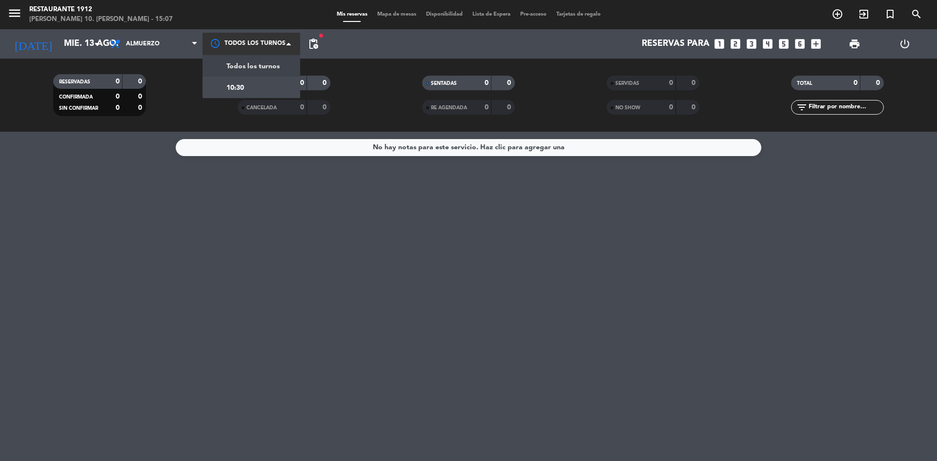
click at [261, 43] on div at bounding box center [251, 44] width 98 height 22
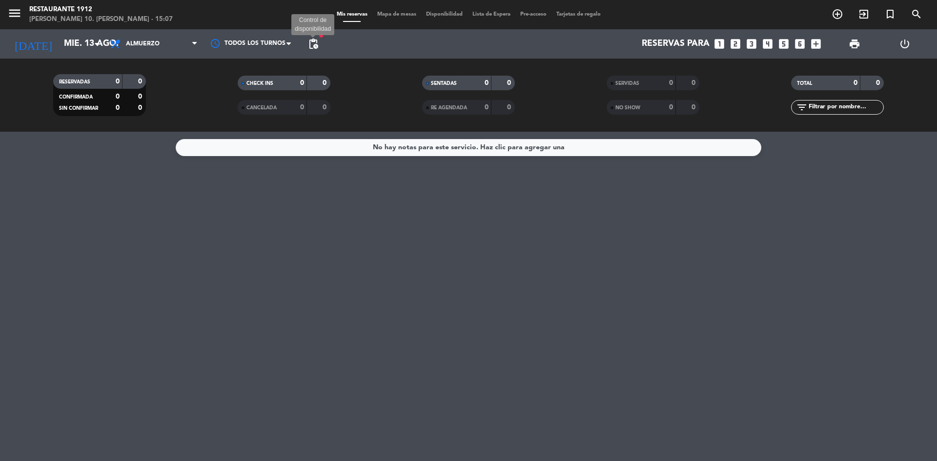
click at [308, 41] on span "pending_actions" at bounding box center [313, 44] width 12 height 12
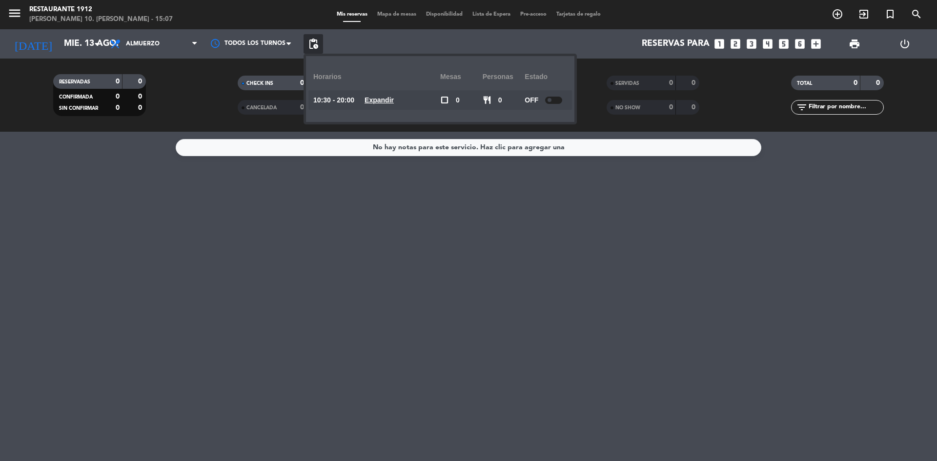
click at [85, 205] on div "No hay notas para este servicio. Haz clic para agregar una" at bounding box center [468, 296] width 937 height 329
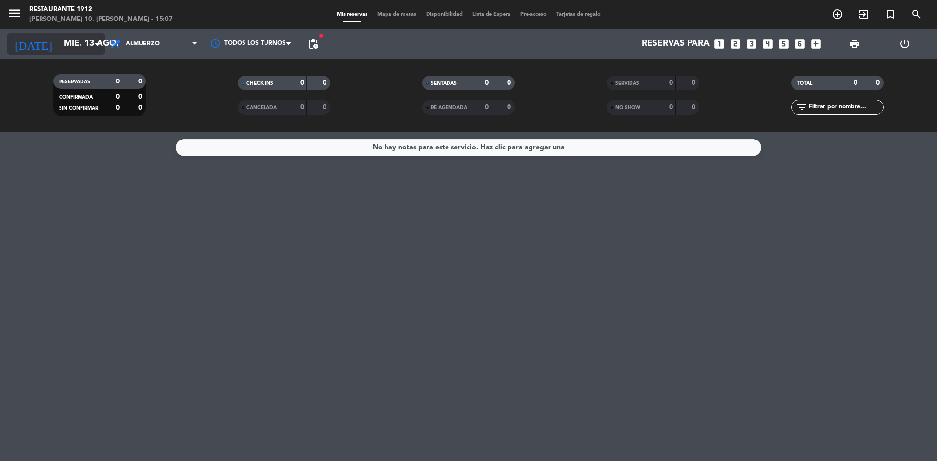
click at [60, 48] on input "mié. 13 ago." at bounding box center [115, 44] width 113 height 20
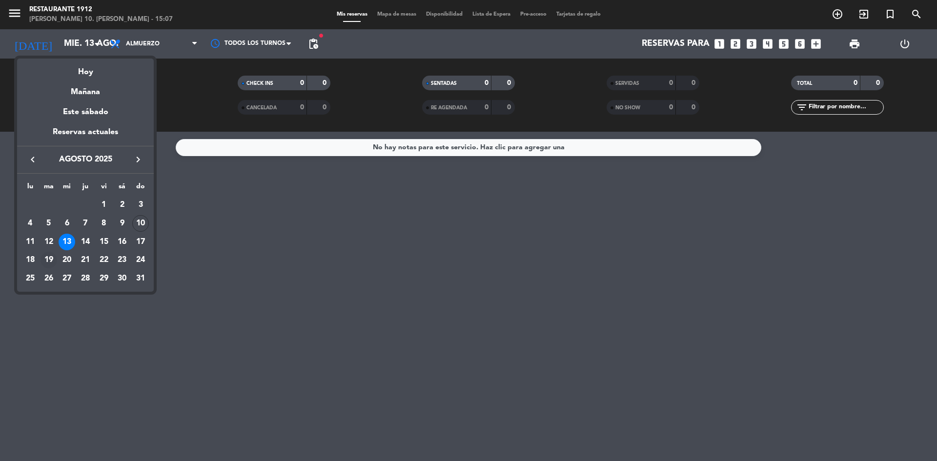
click at [57, 258] on div "19" at bounding box center [48, 260] width 17 height 17
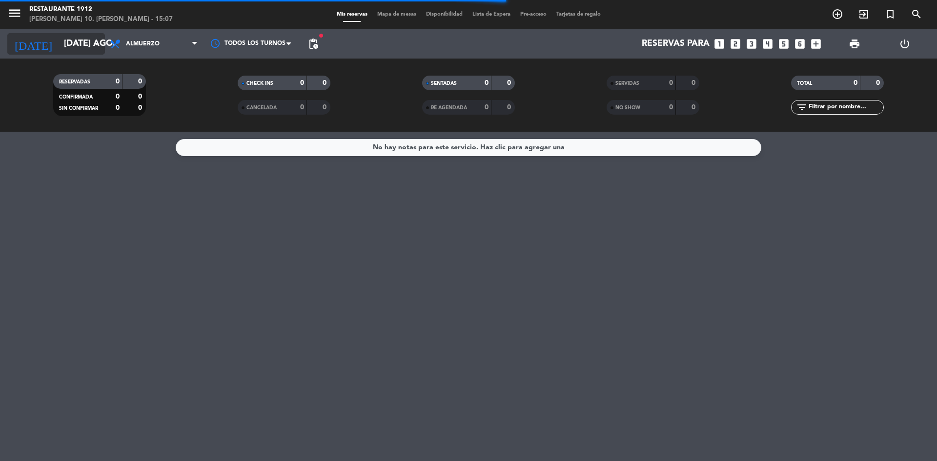
click at [65, 43] on input "[DATE] ago." at bounding box center [115, 44] width 113 height 20
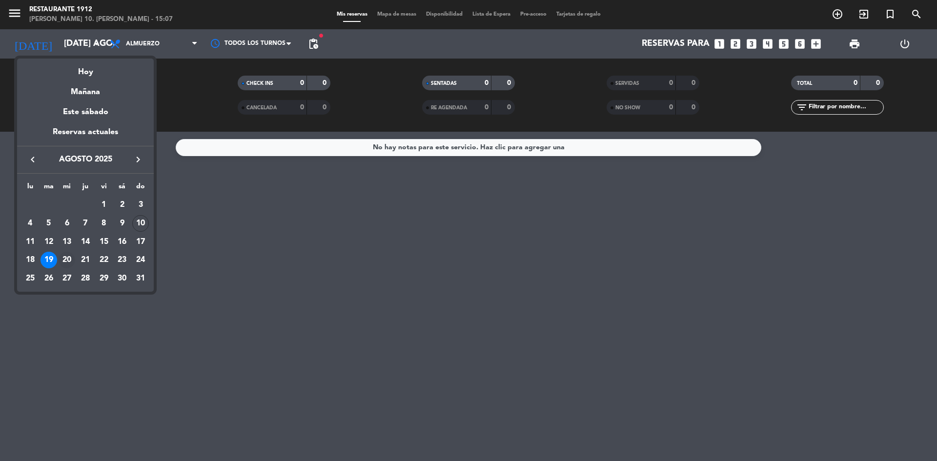
click at [70, 257] on div "20" at bounding box center [67, 260] width 17 height 17
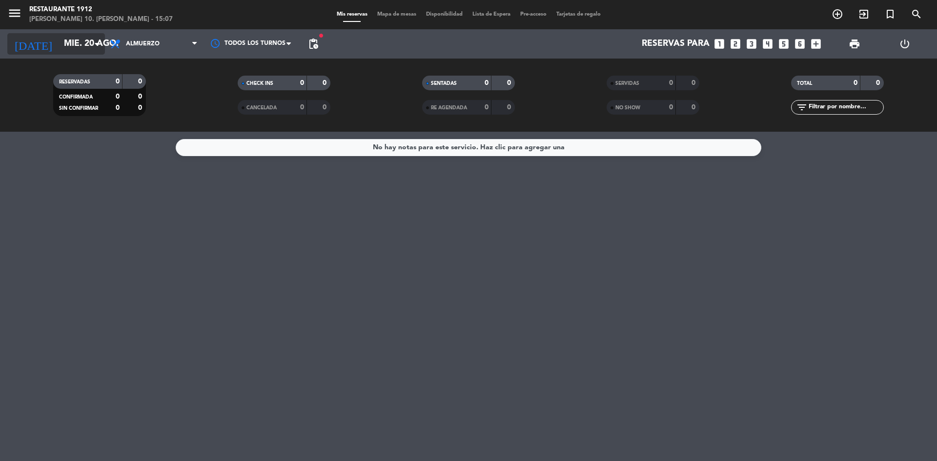
click at [59, 40] on input "mié. 20 ago." at bounding box center [115, 44] width 113 height 20
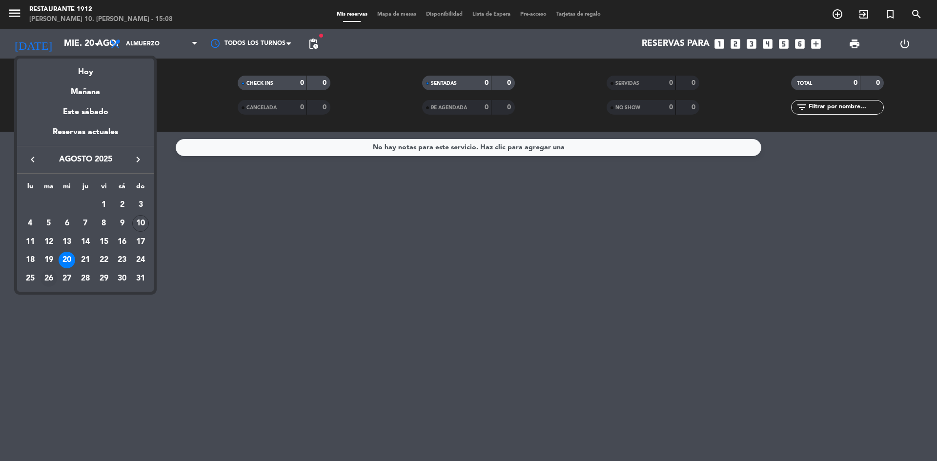
click at [50, 276] on div "26" at bounding box center [48, 278] width 17 height 17
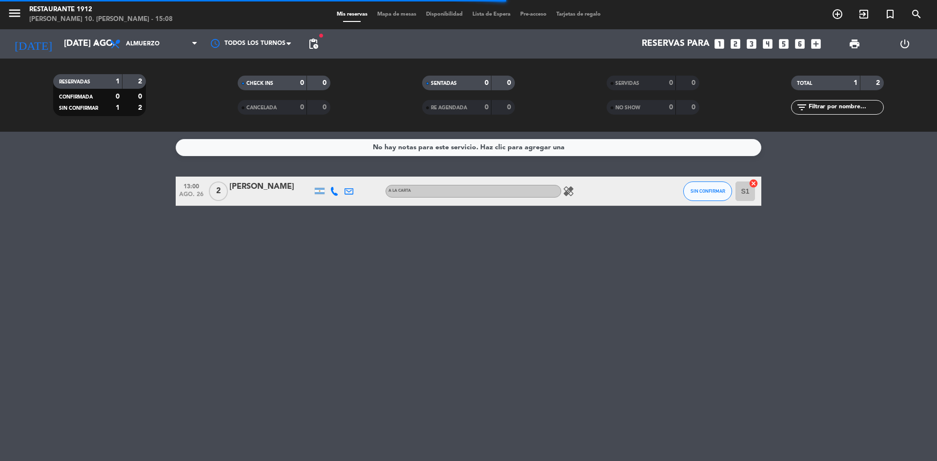
click at [335, 195] on icon at bounding box center [334, 191] width 9 height 9
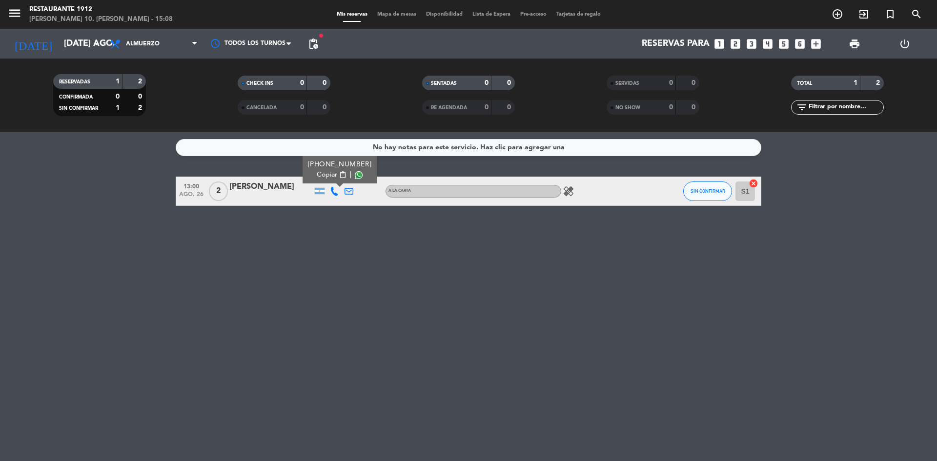
click at [323, 172] on span "Copiar" at bounding box center [327, 175] width 20 height 10
click at [79, 44] on input "[DATE] ago." at bounding box center [115, 44] width 113 height 20
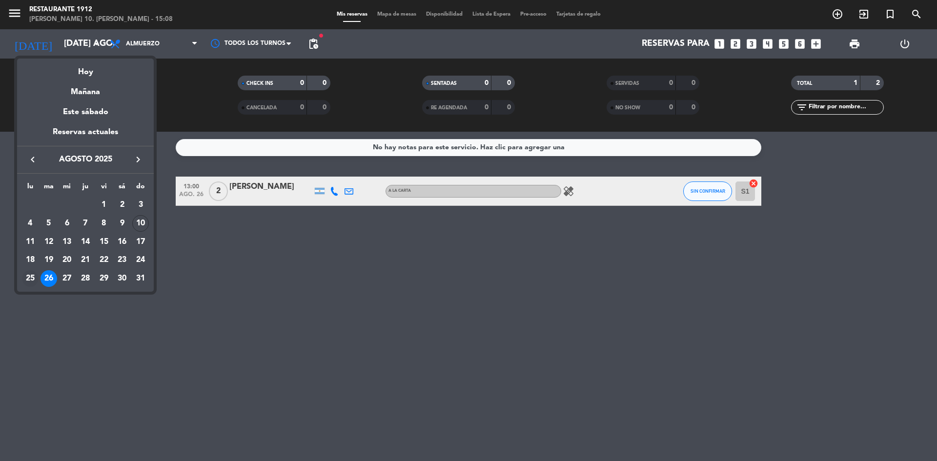
click at [34, 279] on div "25" at bounding box center [30, 278] width 17 height 17
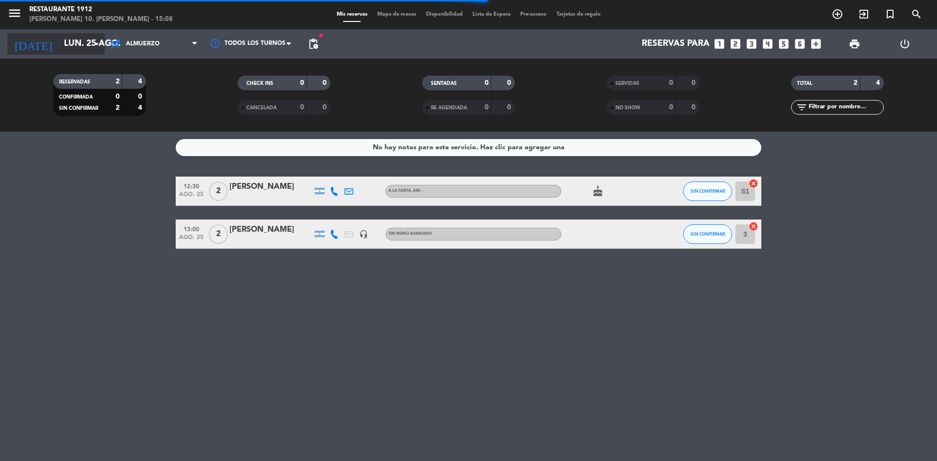
click at [69, 41] on input "lun. 25 ago." at bounding box center [115, 44] width 113 height 20
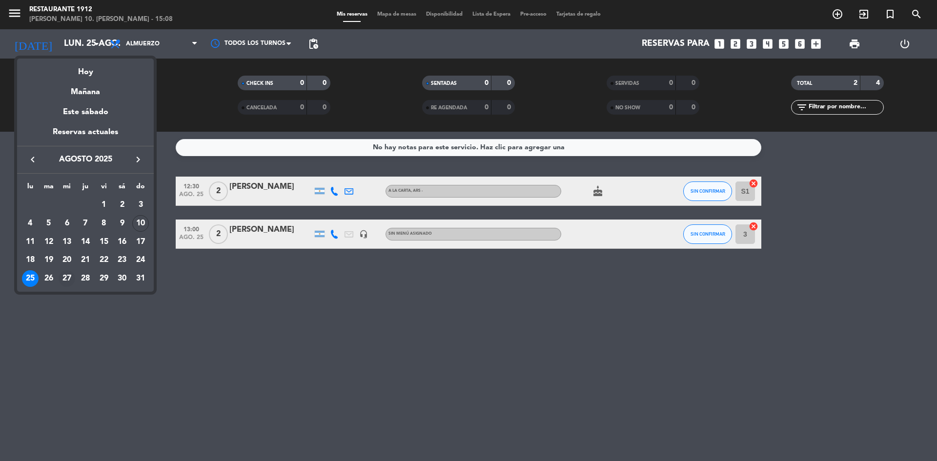
click at [64, 278] on div "27" at bounding box center [67, 278] width 17 height 17
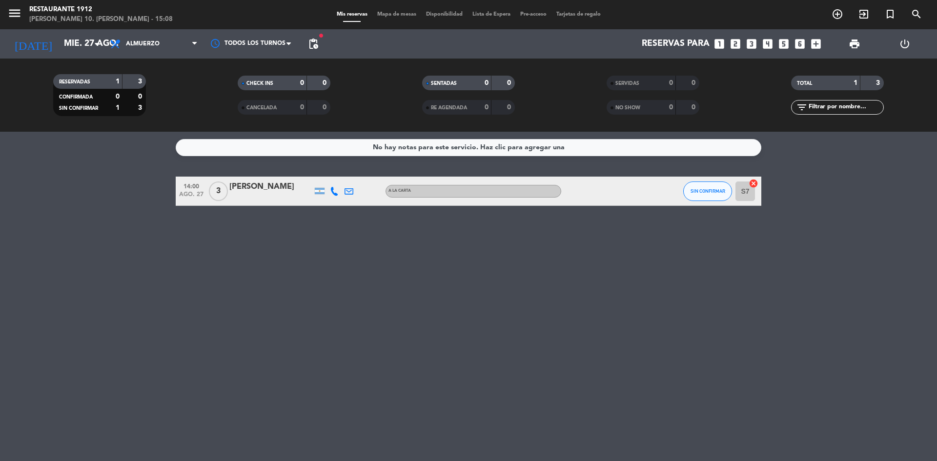
click at [335, 192] on icon at bounding box center [334, 191] width 9 height 9
click at [321, 175] on span "Copiar" at bounding box center [327, 175] width 20 height 10
click at [707, 194] on button "SIN CONFIRMAR" at bounding box center [707, 191] width 49 height 20
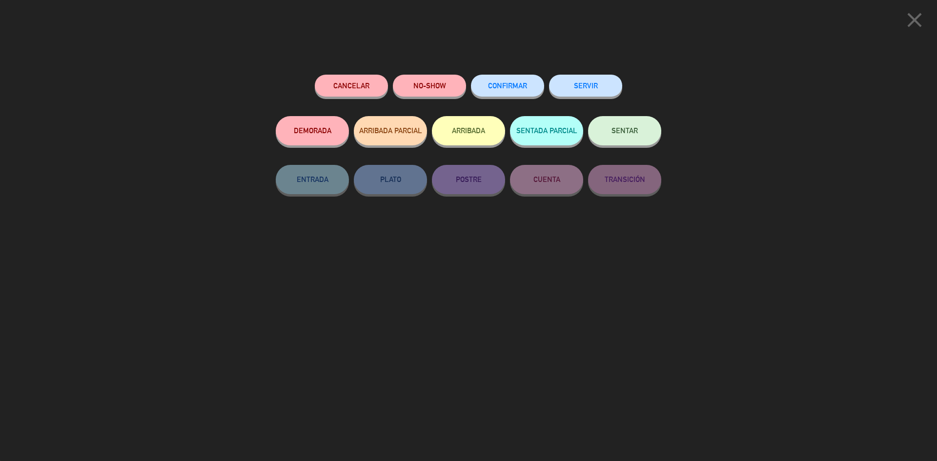
click at [349, 81] on button "Cancelar" at bounding box center [351, 86] width 73 height 22
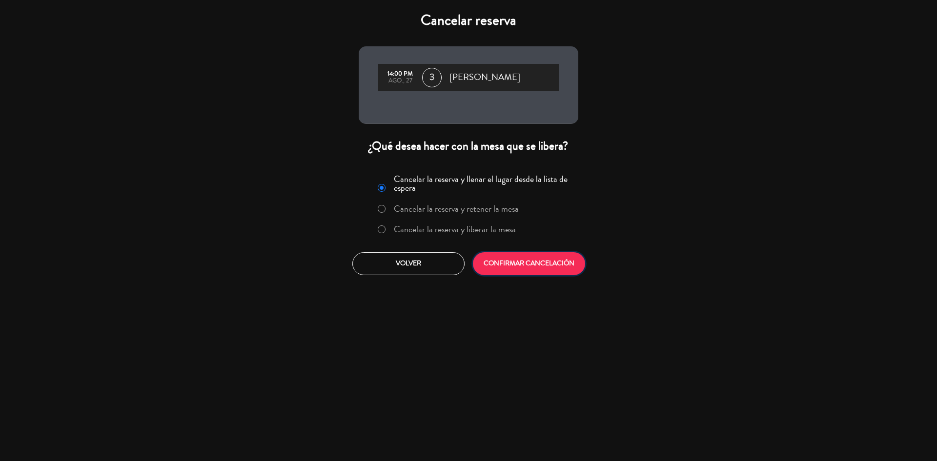
click at [516, 267] on button "CONFIRMAR CANCELACIÓN" at bounding box center [529, 263] width 112 height 23
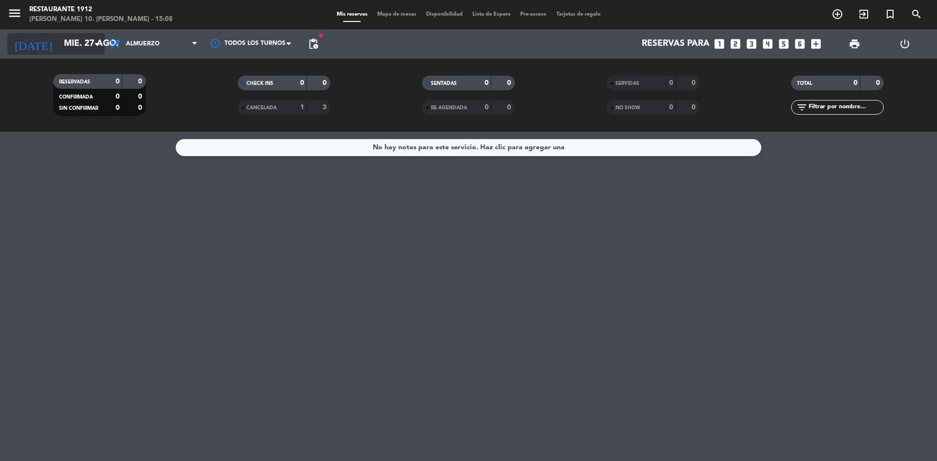
click at [87, 43] on input "mié. 27 ago." at bounding box center [115, 44] width 113 height 20
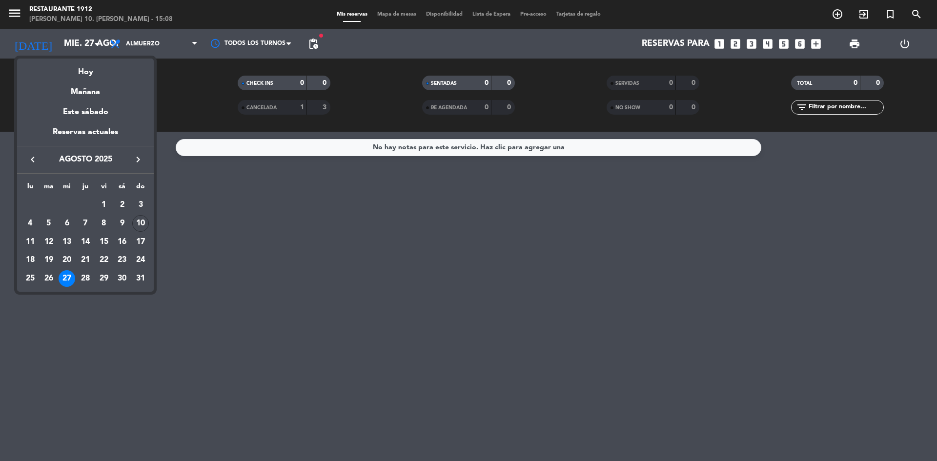
click at [323, 40] on div at bounding box center [468, 230] width 937 height 461
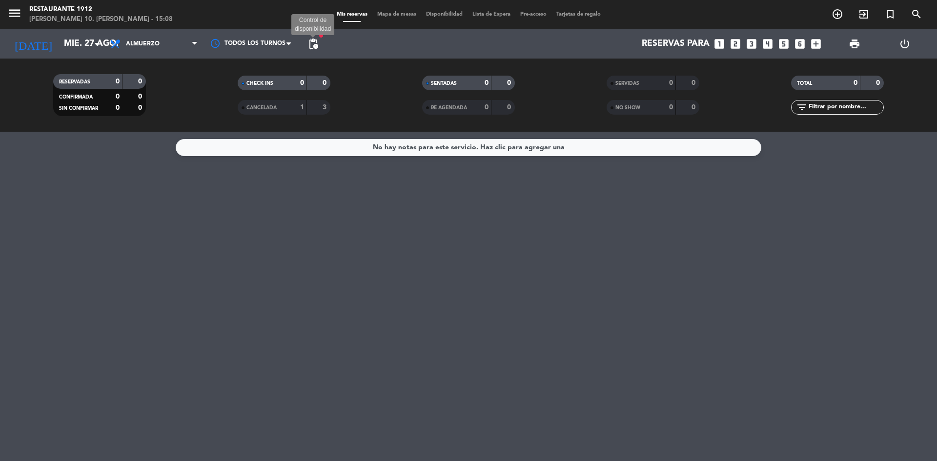
click at [310, 42] on span "pending_actions" at bounding box center [313, 44] width 12 height 12
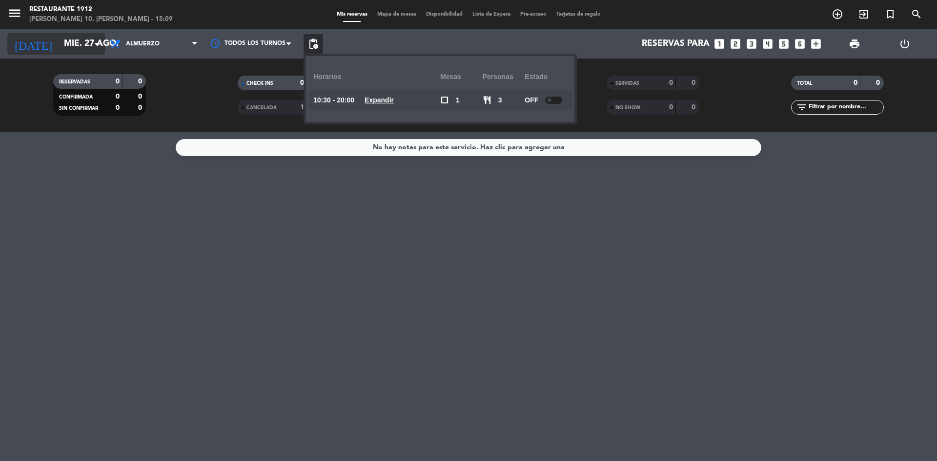
click at [70, 44] on input "mié. 27 ago." at bounding box center [115, 44] width 113 height 20
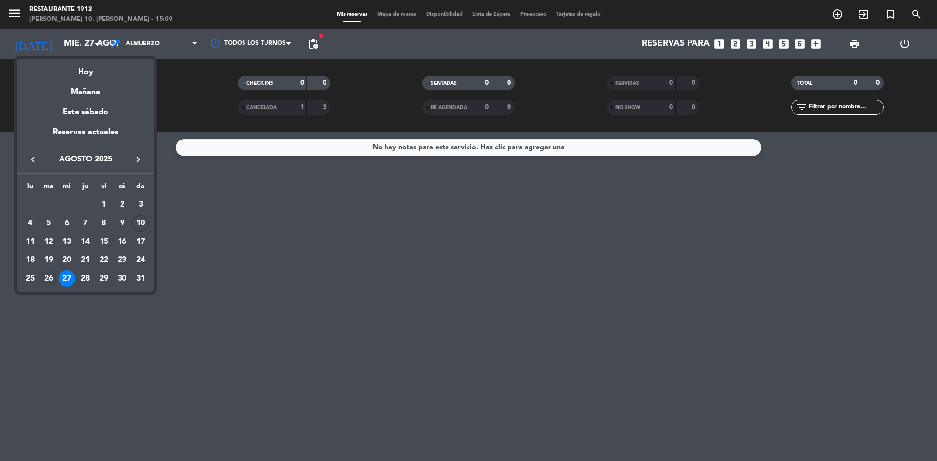
click at [48, 281] on div "26" at bounding box center [48, 278] width 17 height 17
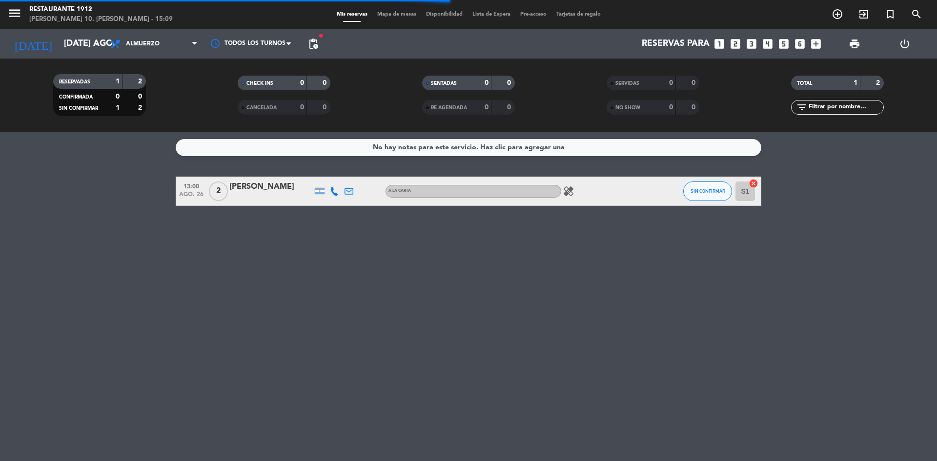
click at [317, 50] on span "pending_actions" at bounding box center [313, 44] width 20 height 20
click at [316, 40] on span "pending_actions" at bounding box center [313, 44] width 12 height 12
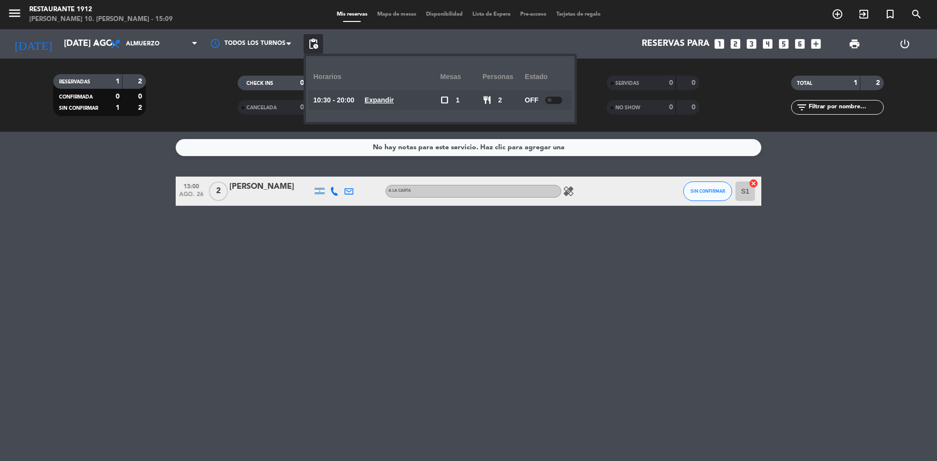
click at [34, 267] on div "No hay notas para este servicio. Haz clic para agregar una 13:00 ago. 26 2 [PER…" at bounding box center [468, 296] width 937 height 329
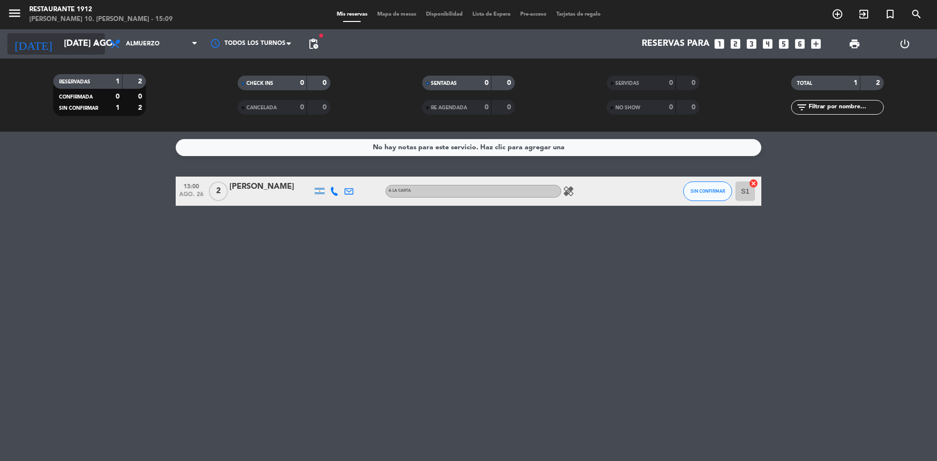
click at [78, 35] on input "[DATE] ago." at bounding box center [115, 44] width 113 height 20
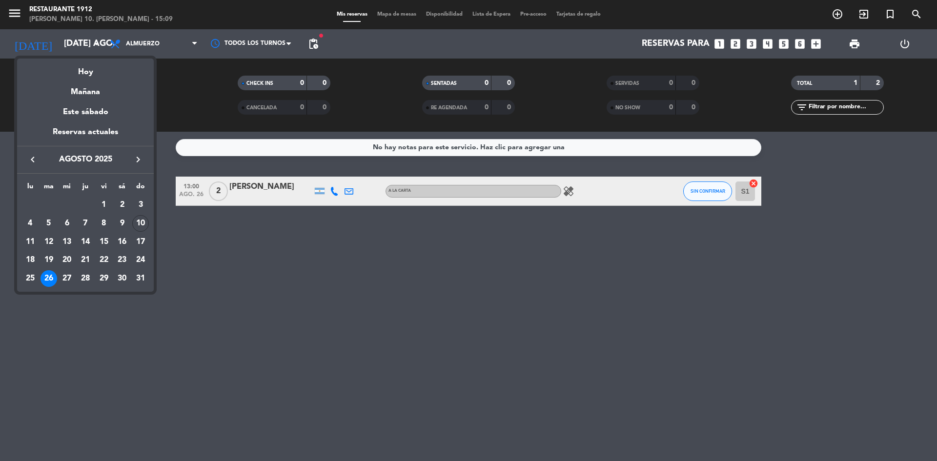
click at [142, 39] on div at bounding box center [468, 230] width 937 height 461
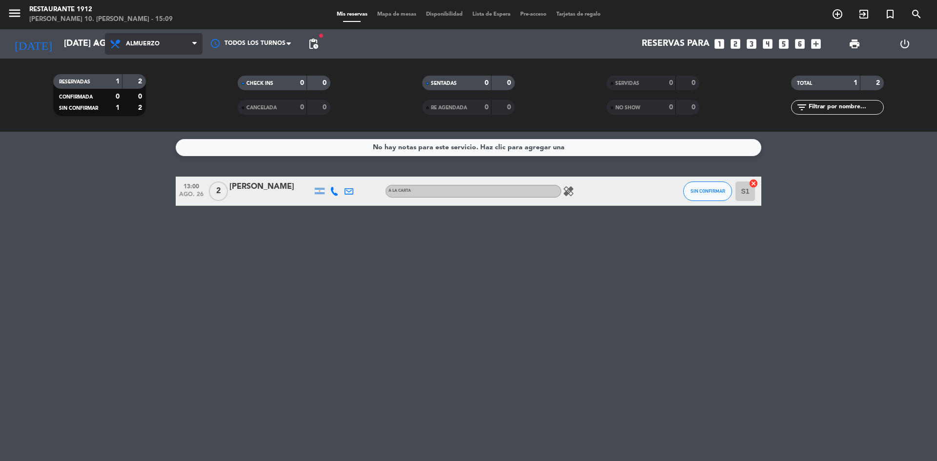
click at [136, 51] on span "Almuerzo" at bounding box center [154, 43] width 98 height 21
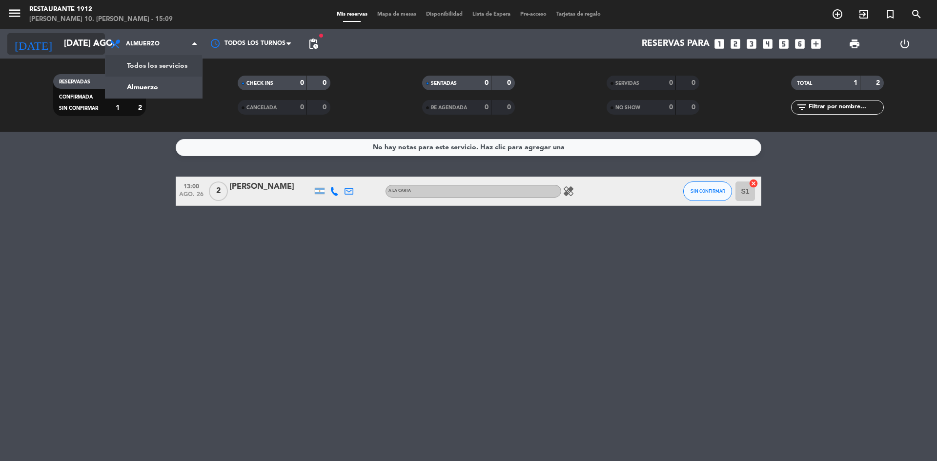
click at [59, 48] on input "[DATE] ago." at bounding box center [115, 44] width 113 height 20
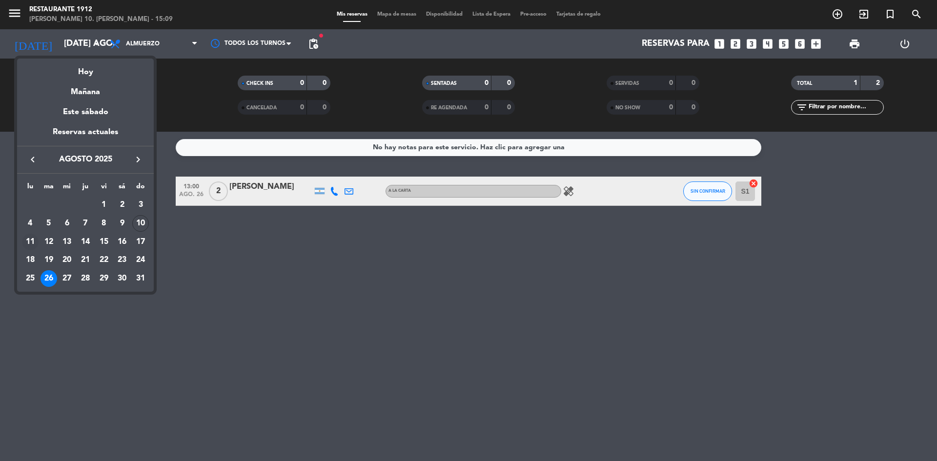
click at [32, 235] on div "11" at bounding box center [30, 242] width 17 height 17
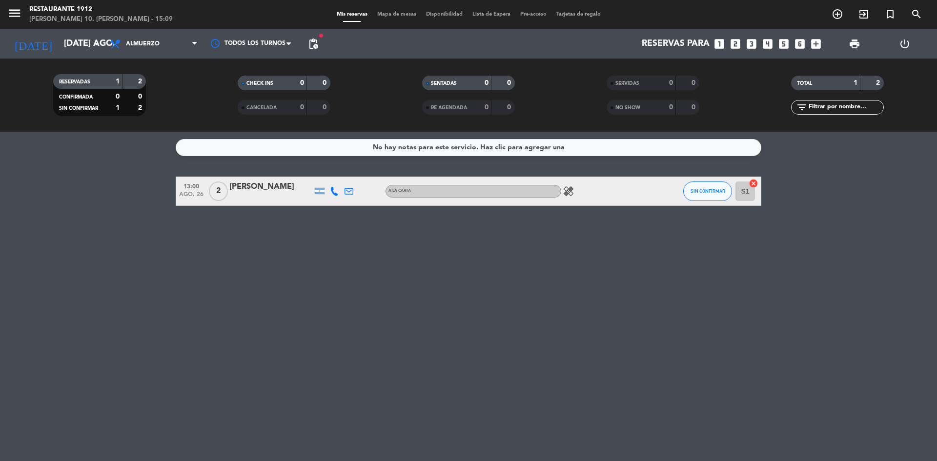
type input "lun. 11 ago."
click at [18, 5] on span "menu" at bounding box center [18, 14] width 22 height 23
click at [20, 7] on icon "menu" at bounding box center [14, 13] width 15 height 15
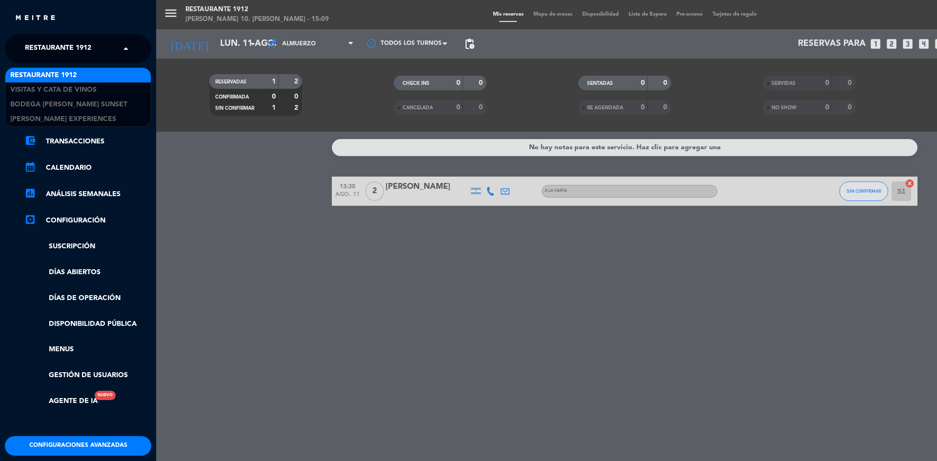
click at [57, 52] on span "Restaurante 1912" at bounding box center [58, 49] width 66 height 20
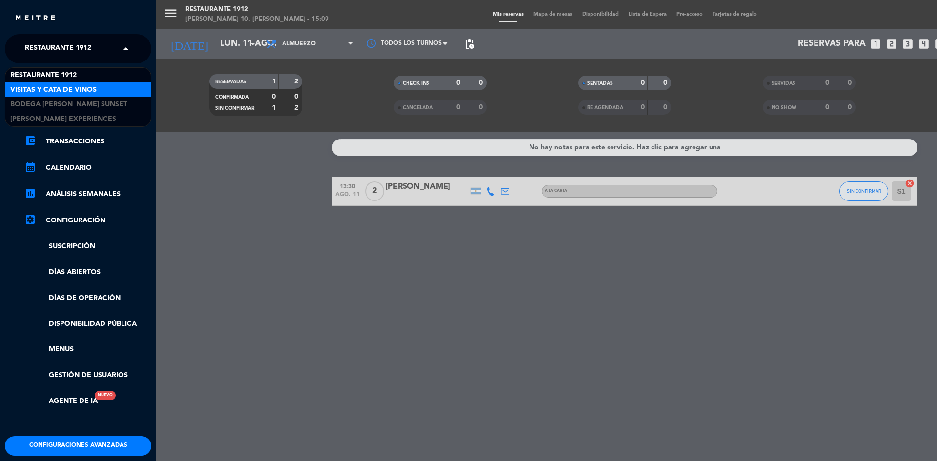
click at [71, 93] on span "Visitas y Cata de Vinos" at bounding box center [53, 89] width 86 height 11
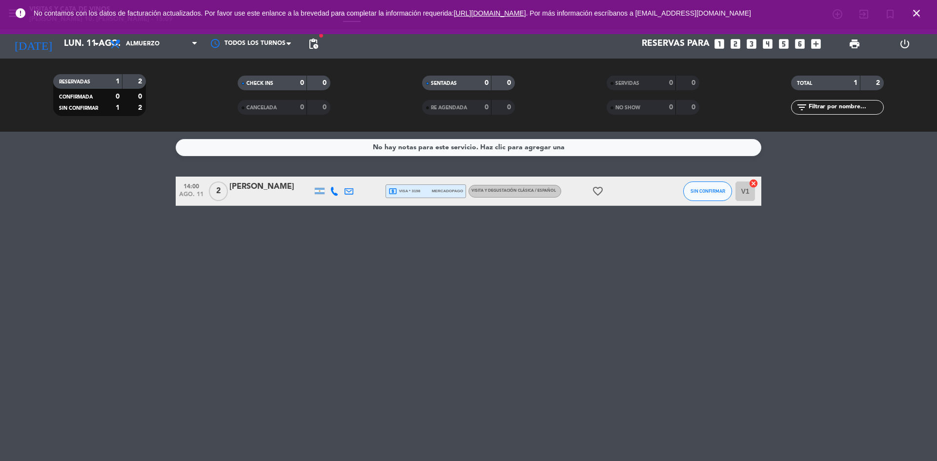
click at [911, 10] on icon "close" at bounding box center [916, 13] width 12 height 12
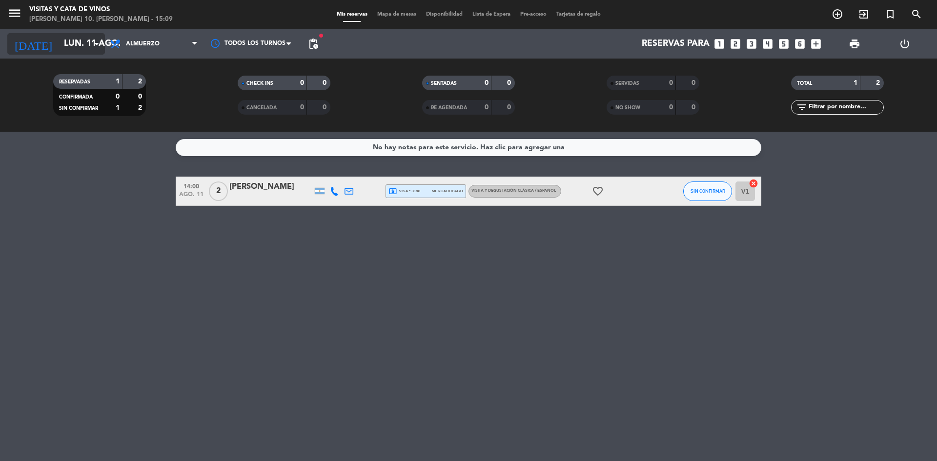
click at [26, 44] on icon "[DATE]" at bounding box center [33, 43] width 52 height 21
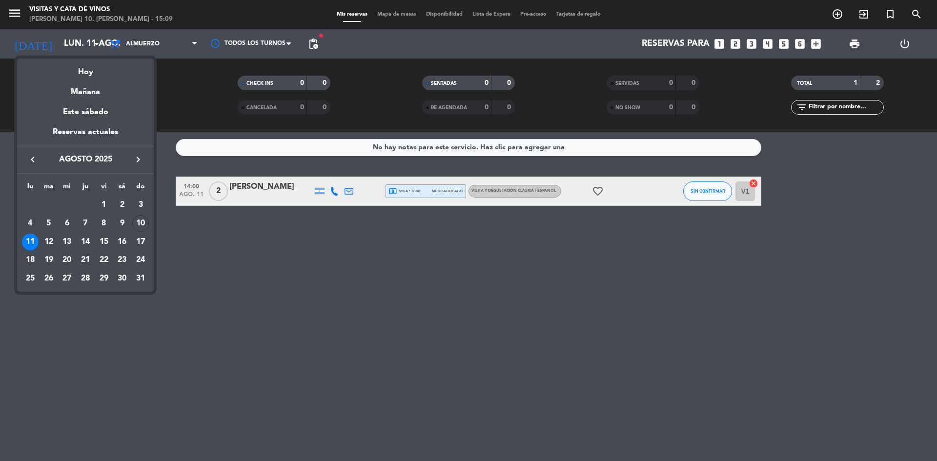
click at [37, 12] on div at bounding box center [468, 230] width 937 height 461
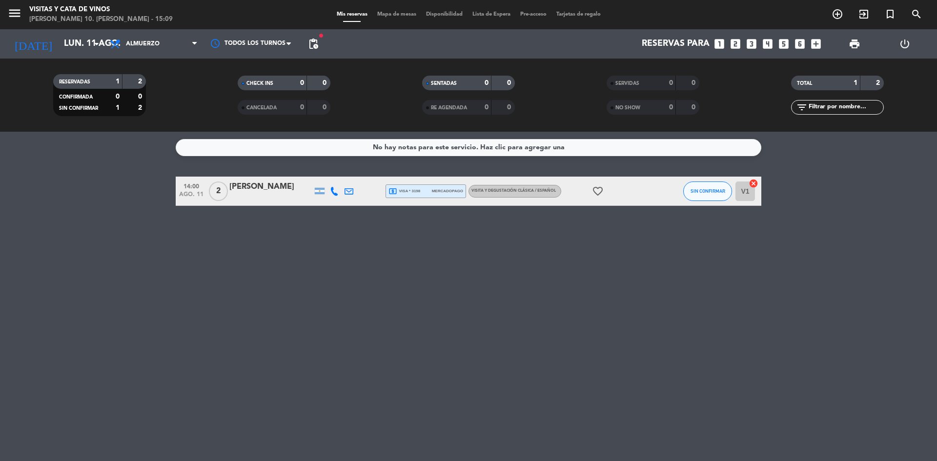
click at [22, 13] on span "menu" at bounding box center [18, 14] width 22 height 23
click at [19, 14] on icon "menu" at bounding box center [14, 13] width 15 height 15
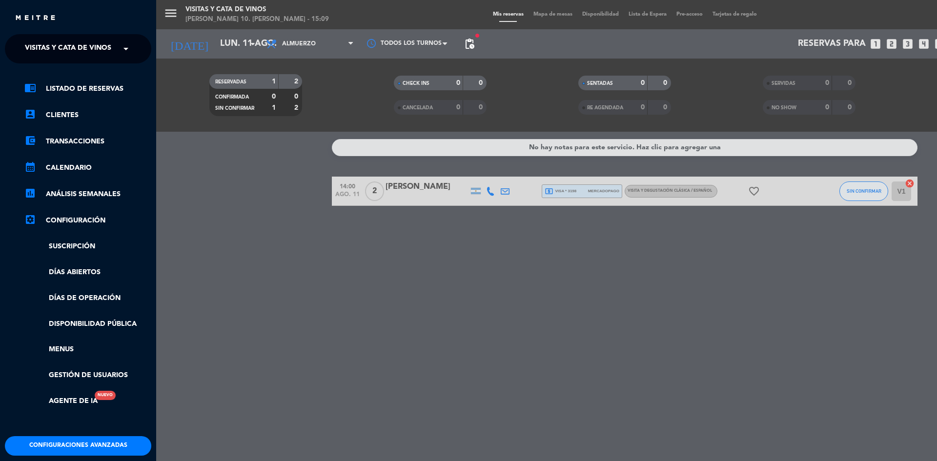
click at [74, 48] on span "Visitas y Cata de Vinos" at bounding box center [68, 49] width 86 height 20
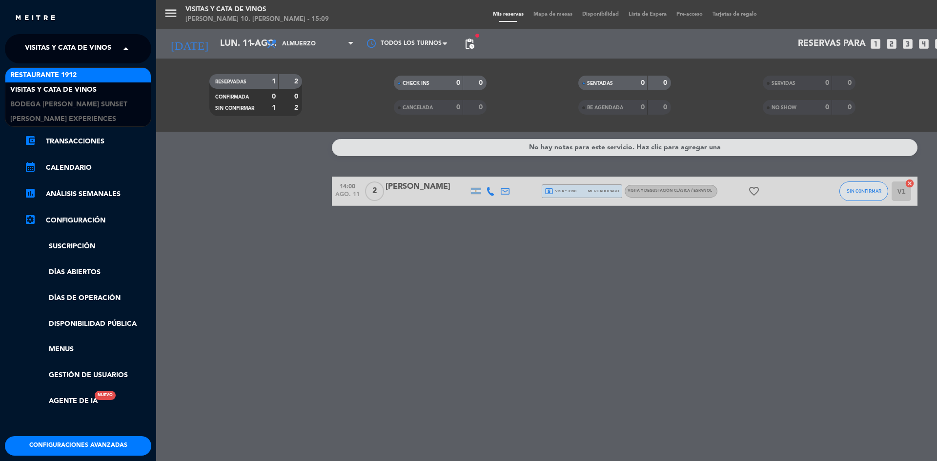
click at [62, 75] on span "Restaurante 1912" at bounding box center [43, 75] width 66 height 11
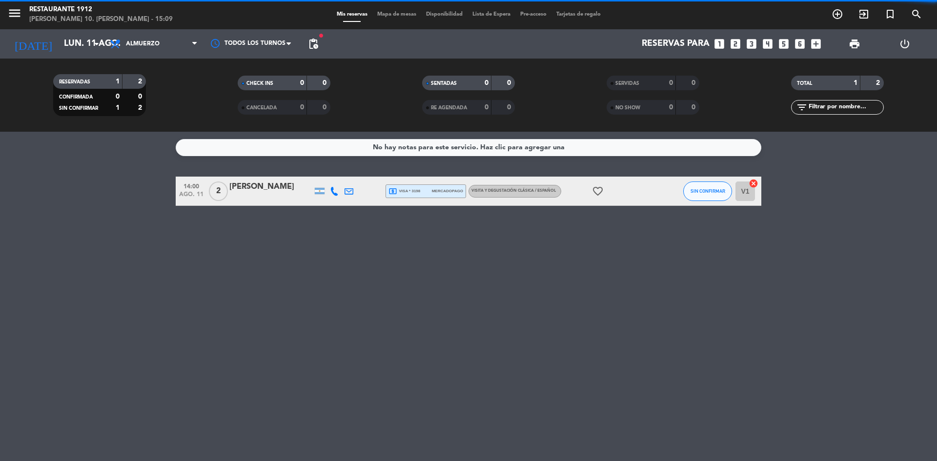
click at [444, 269] on div "menu Restaurante 1912 [PERSON_NAME] 10. [PERSON_NAME] - 15:09 Mis reservas Mapa…" at bounding box center [468, 230] width 937 height 461
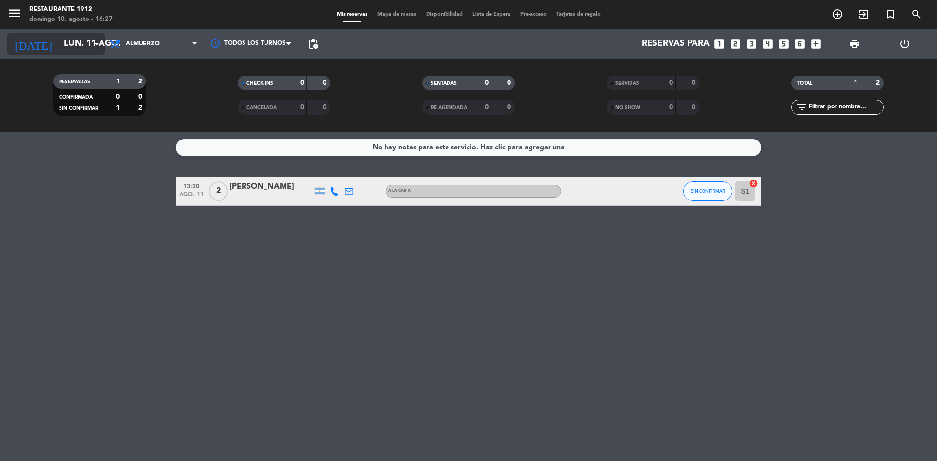
click at [67, 42] on input "lun. 11 ago." at bounding box center [115, 44] width 113 height 20
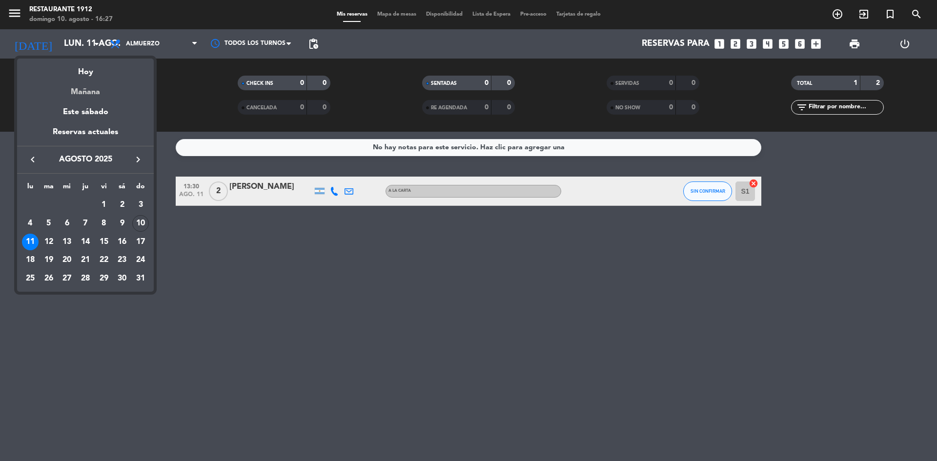
click at [83, 87] on div "Mañana" at bounding box center [85, 89] width 137 height 20
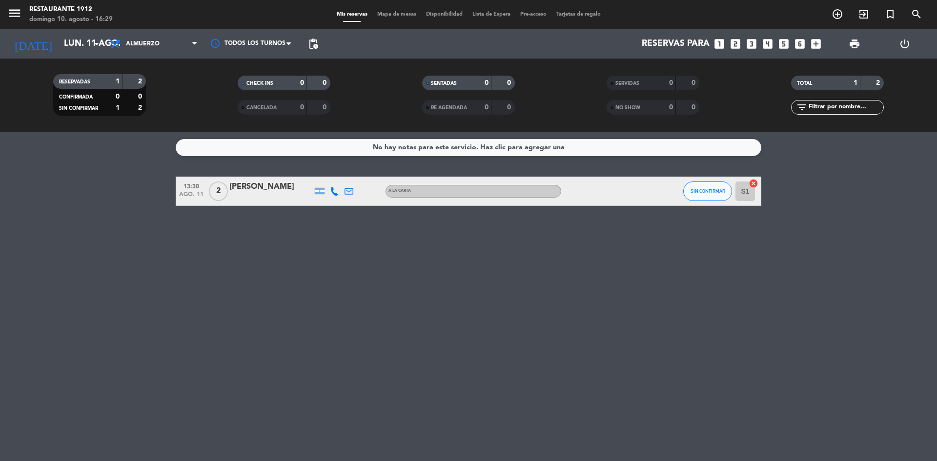
click at [0, 252] on div "No hay notas para este servicio. Haz clic para agregar una 13:30 ago. 11 2 [PER…" at bounding box center [468, 296] width 937 height 329
